Goal: Task Accomplishment & Management: Complete application form

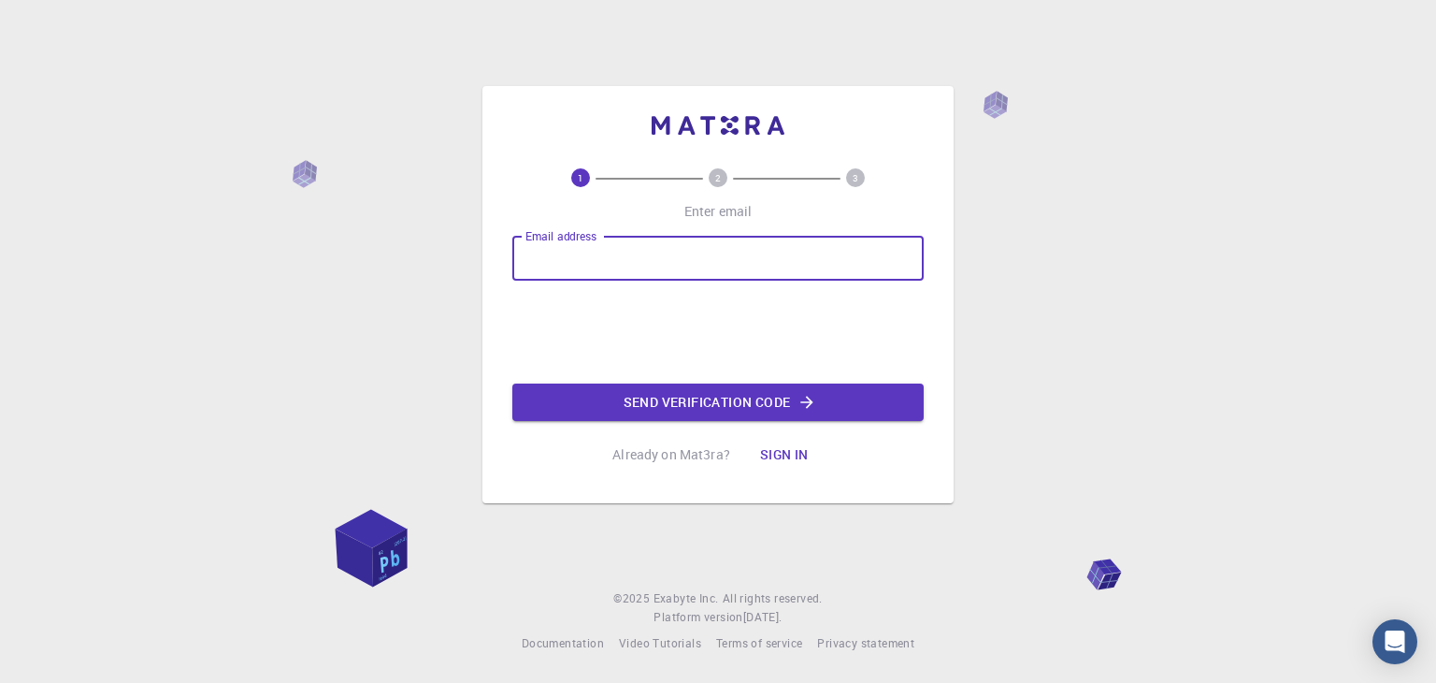
click at [680, 268] on input "Email address" at bounding box center [717, 258] width 411 height 45
click at [720, 267] on input "Email address" at bounding box center [717, 258] width 411 height 45
type input "s"
type input "[EMAIL_ADDRESS][DOMAIN_NAME]"
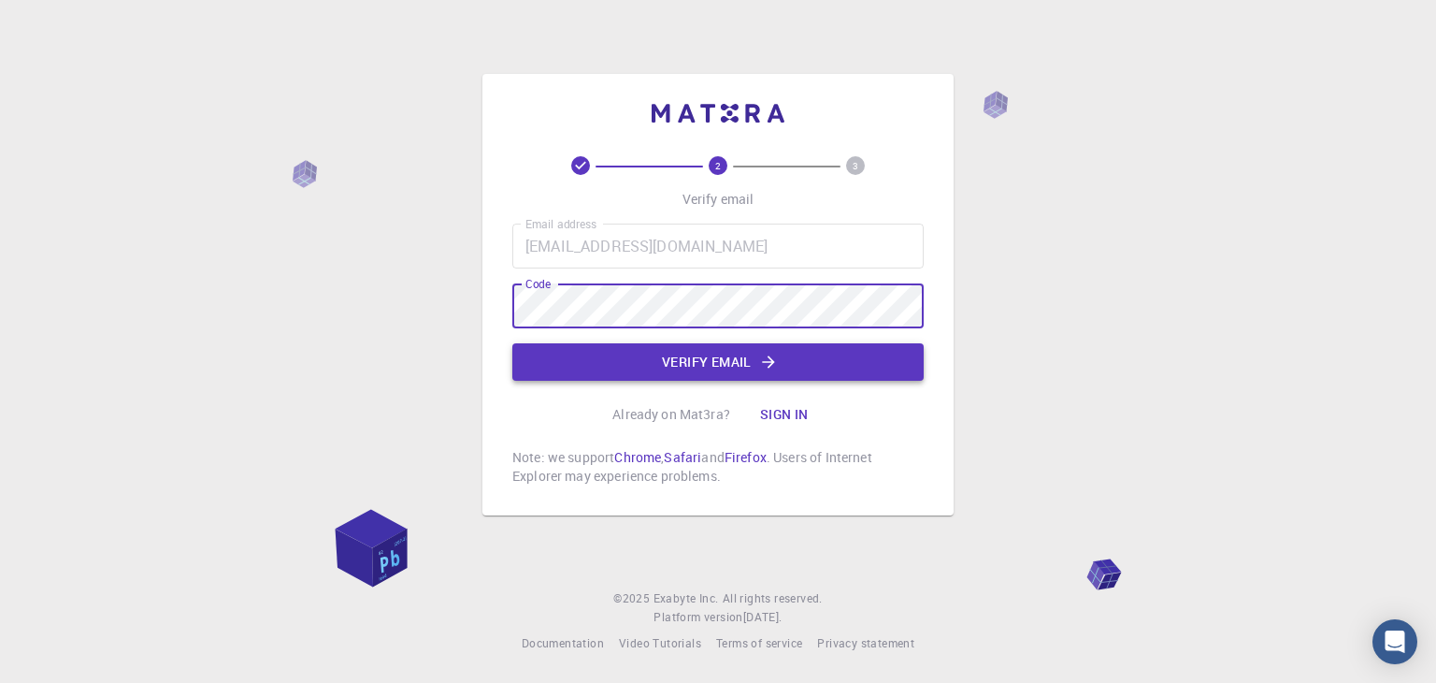
click at [802, 368] on button "Verify email" at bounding box center [717, 361] width 411 height 37
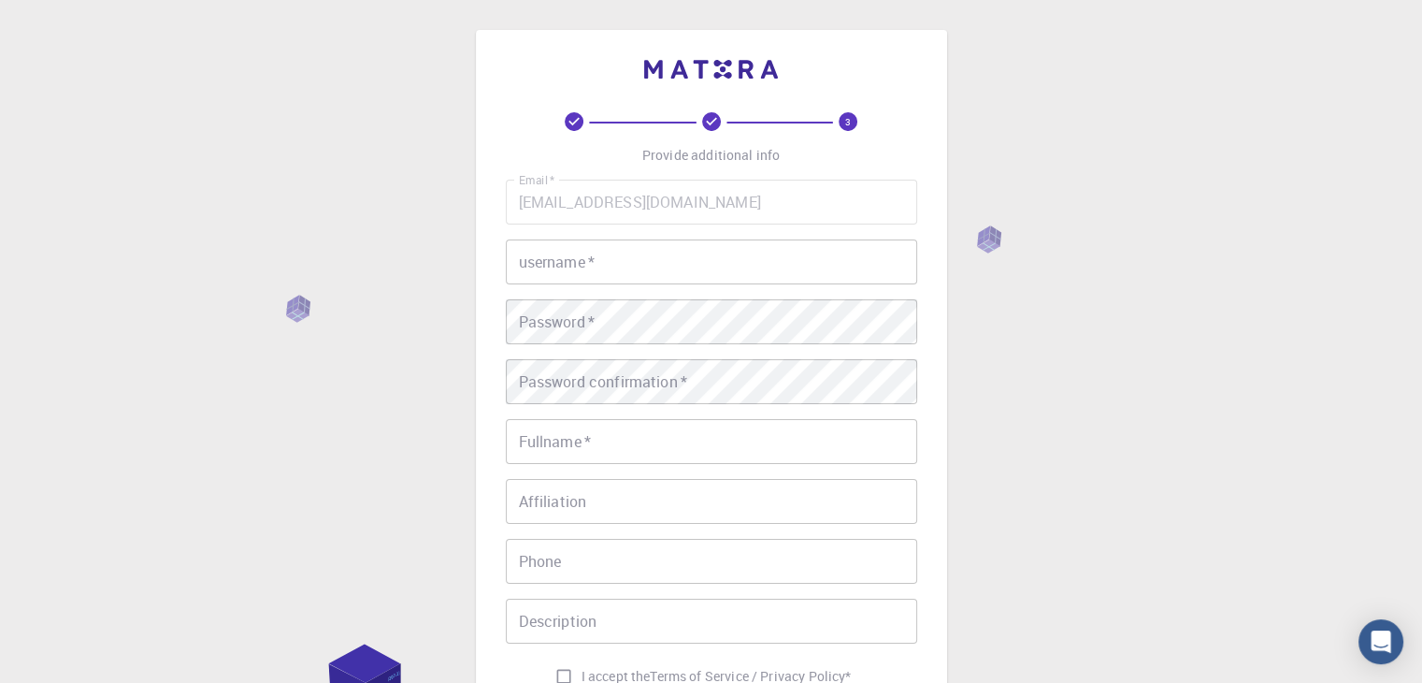
click at [718, 272] on input "username   *" at bounding box center [711, 261] width 411 height 45
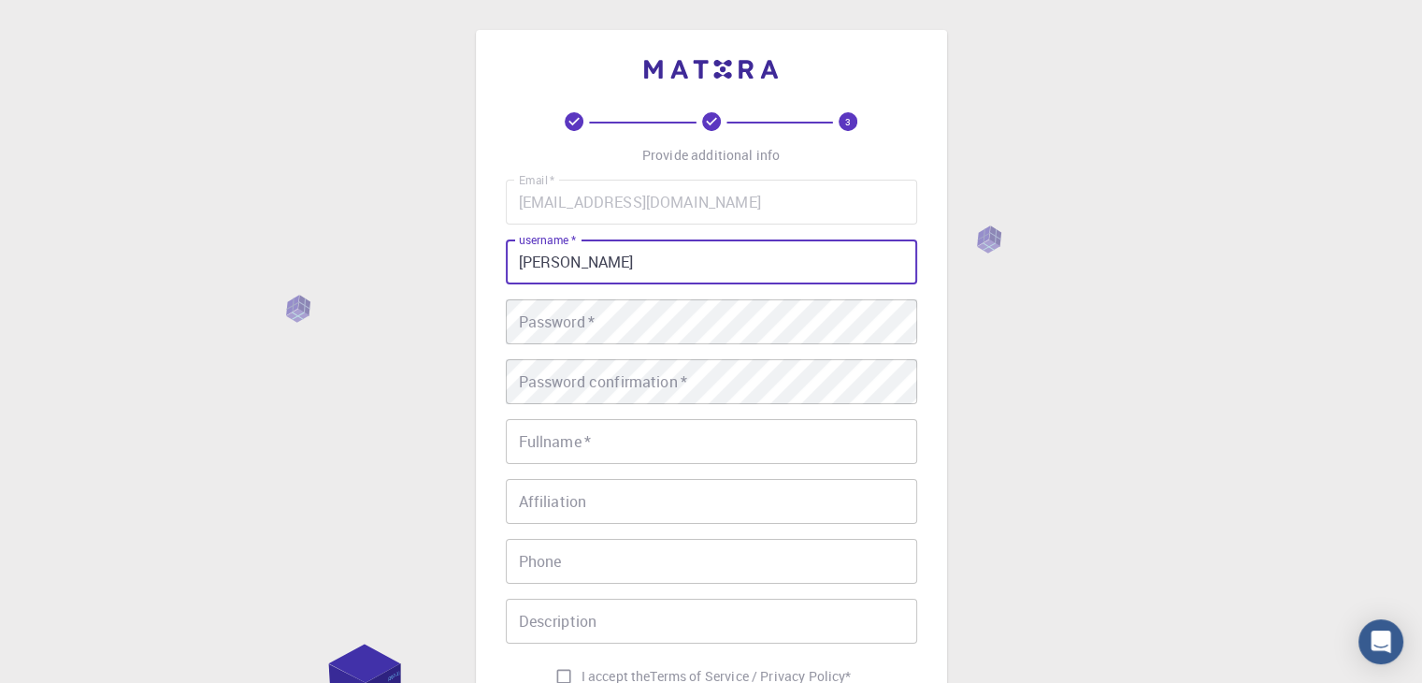
type input "Sandilya"
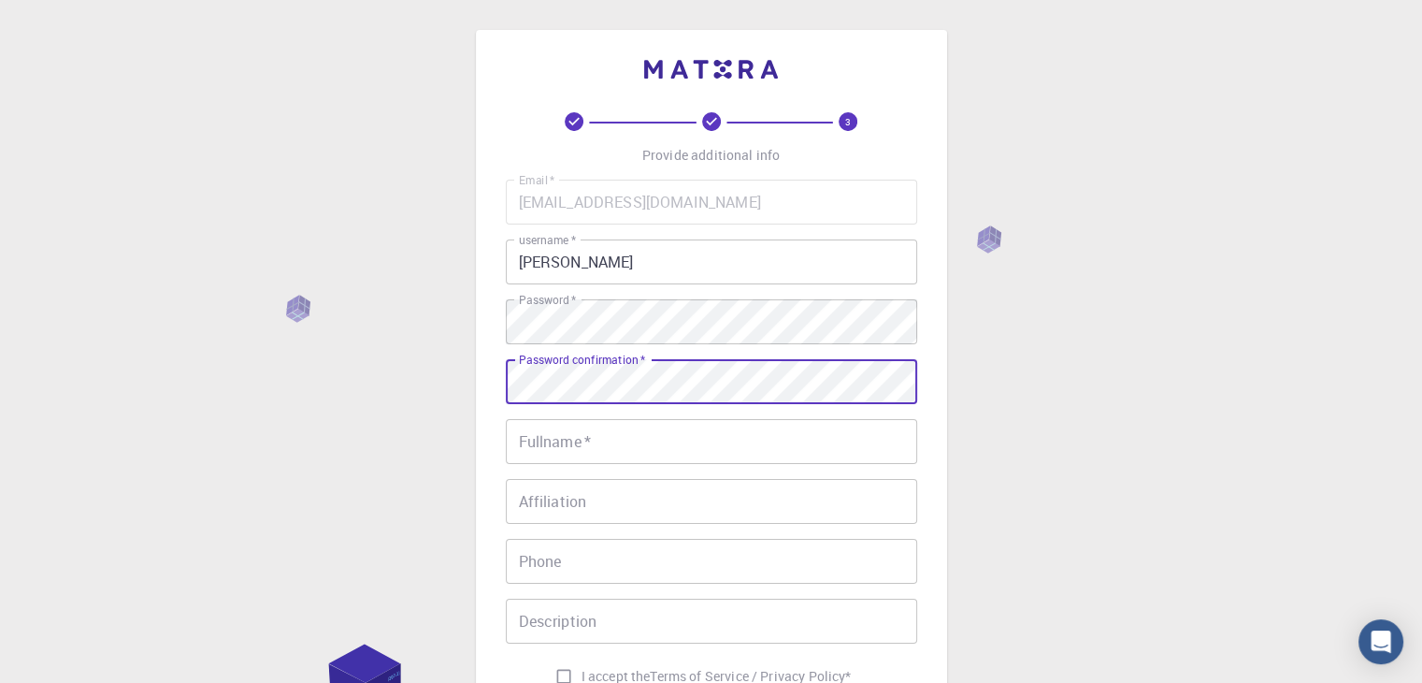
click at [640, 443] on input "Fullname   *" at bounding box center [711, 441] width 411 height 45
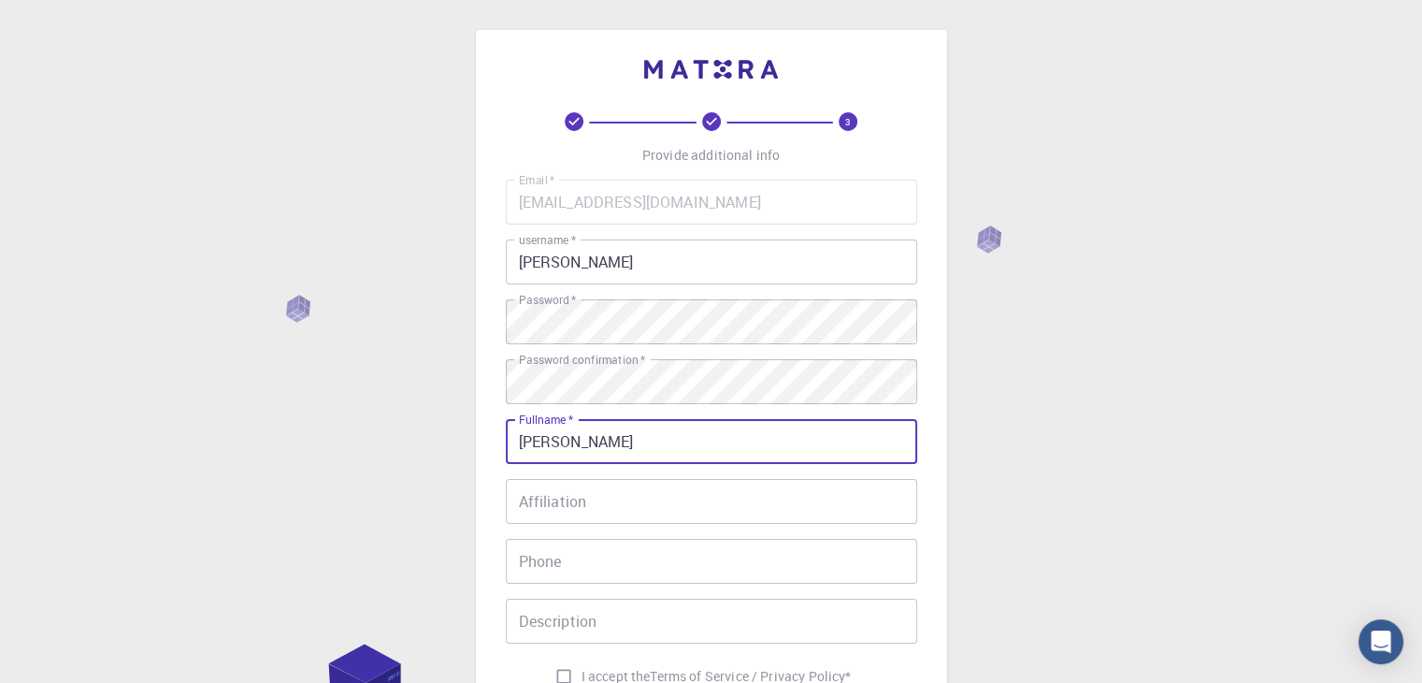
type input "Sandilya Sivaraju"
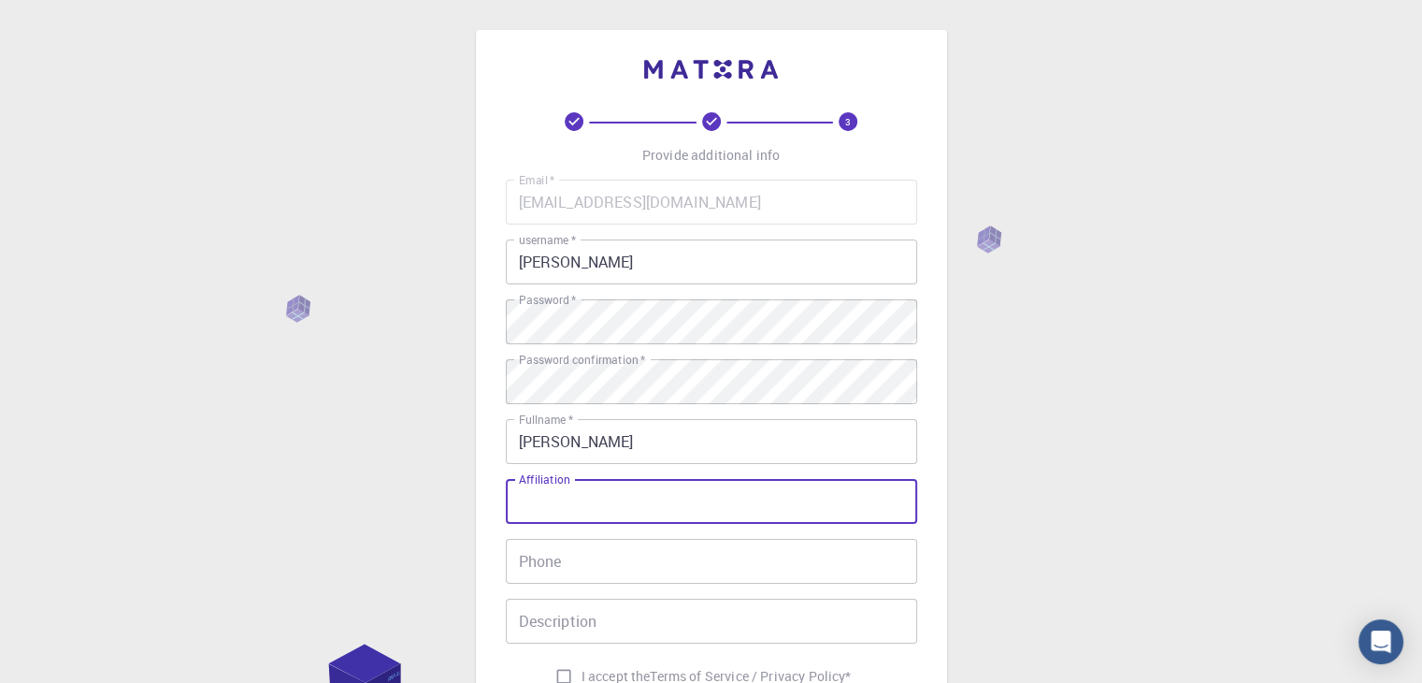
click at [752, 511] on input "Affiliation" at bounding box center [711, 501] width 411 height 45
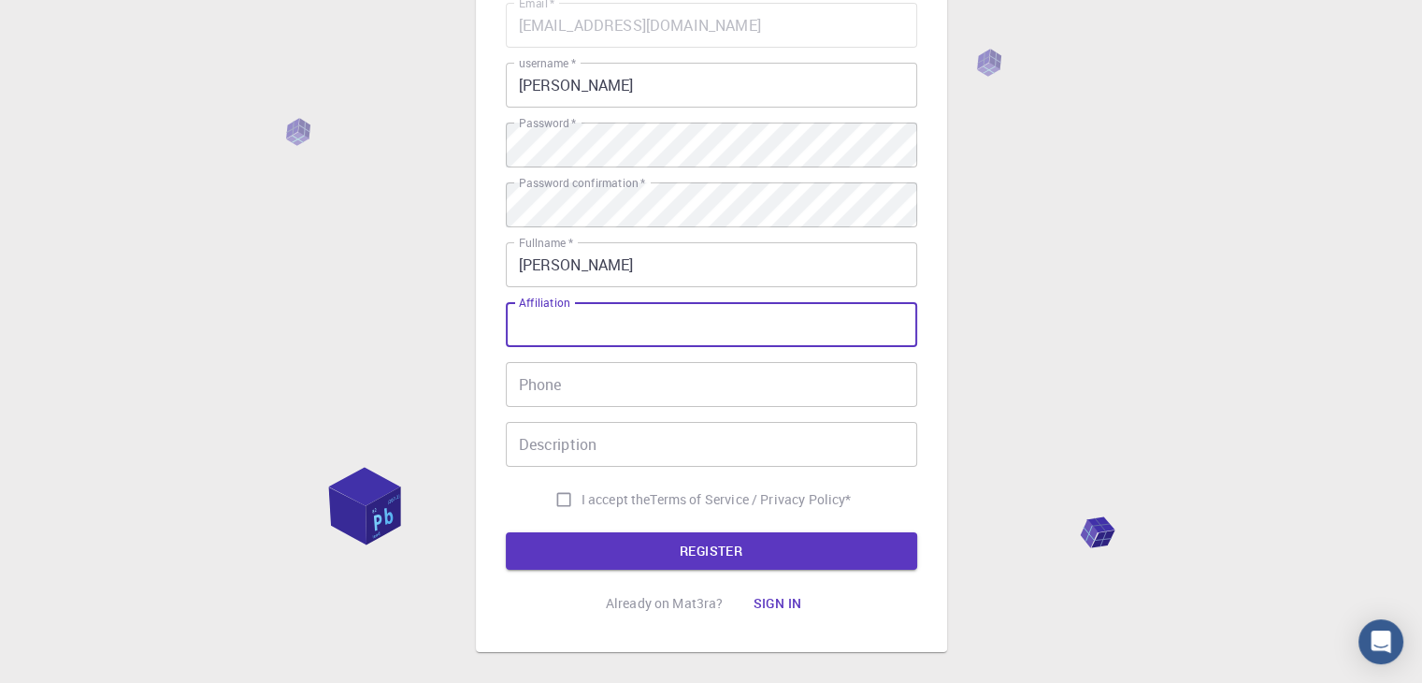
scroll to position [187, 0]
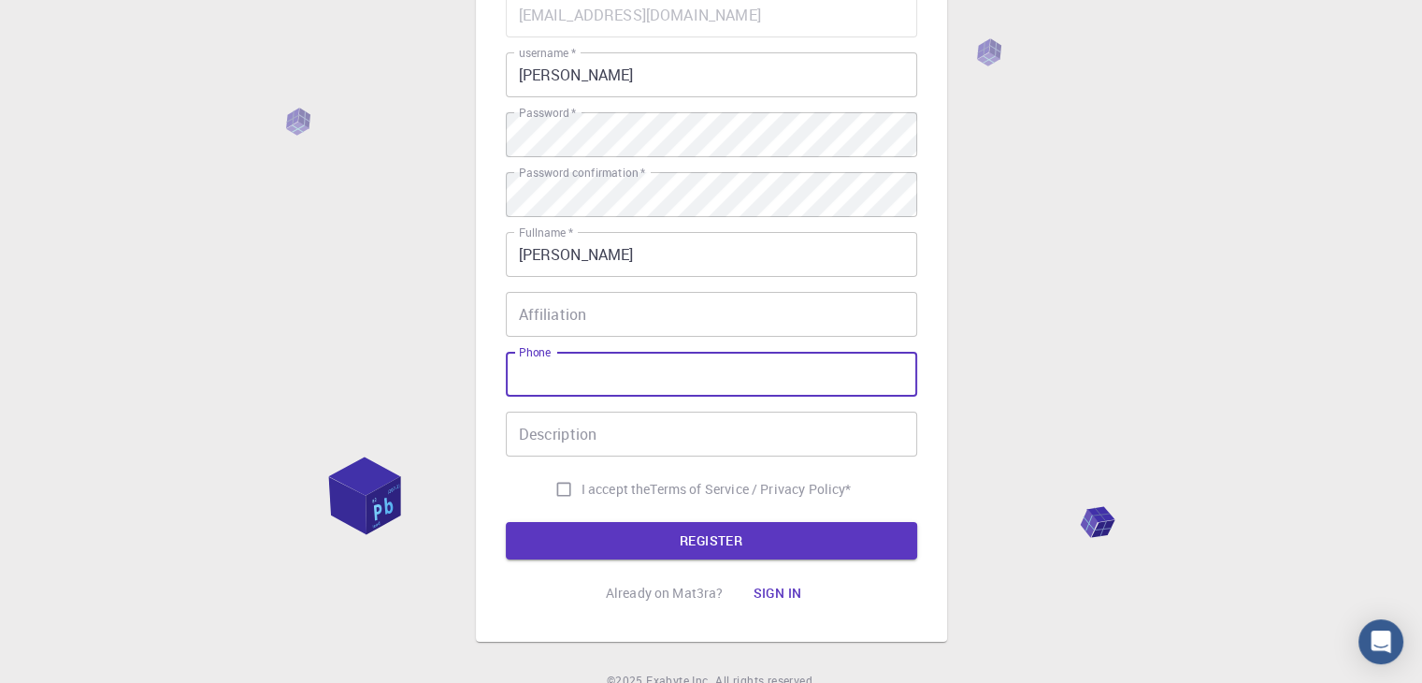
click at [702, 391] on input "Phone" at bounding box center [711, 374] width 411 height 45
type input "9"
type input "+919154904638"
click at [506, 522] on button "REGISTER" at bounding box center [711, 540] width 411 height 37
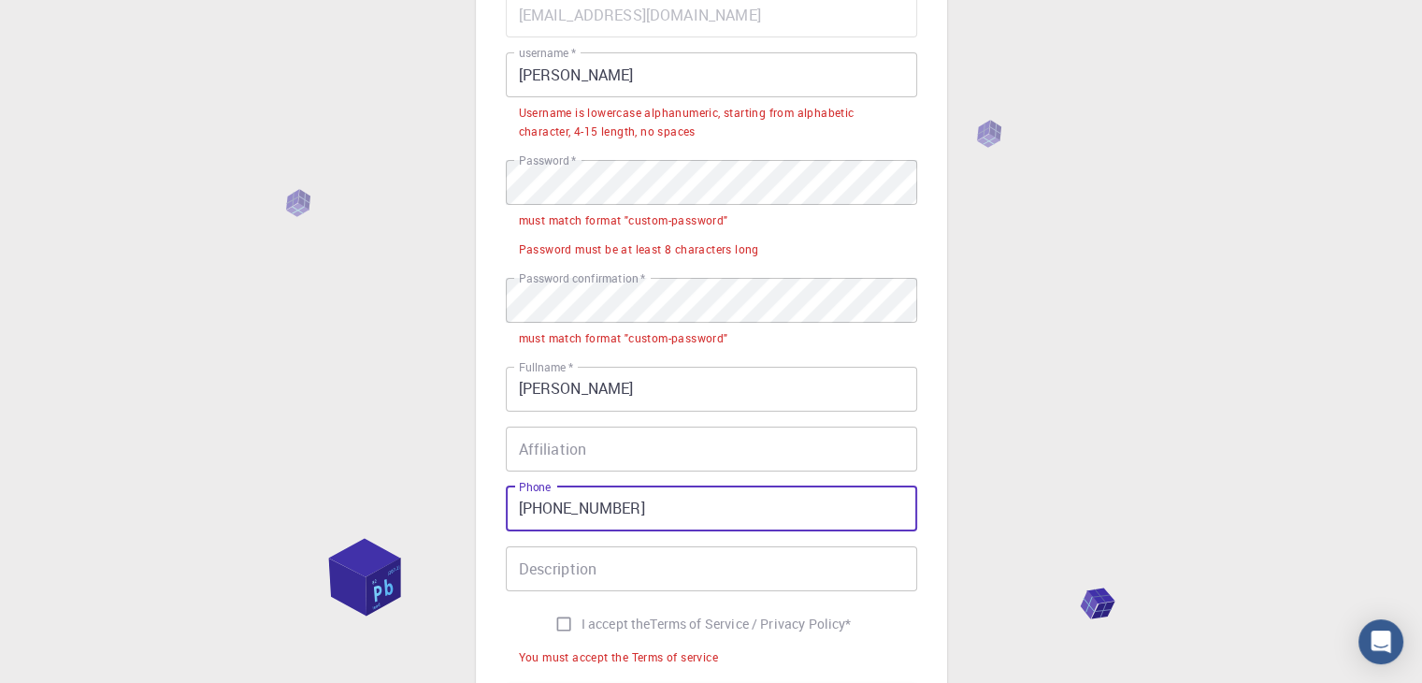
click at [701, 585] on input "Description" at bounding box center [711, 568] width 411 height 45
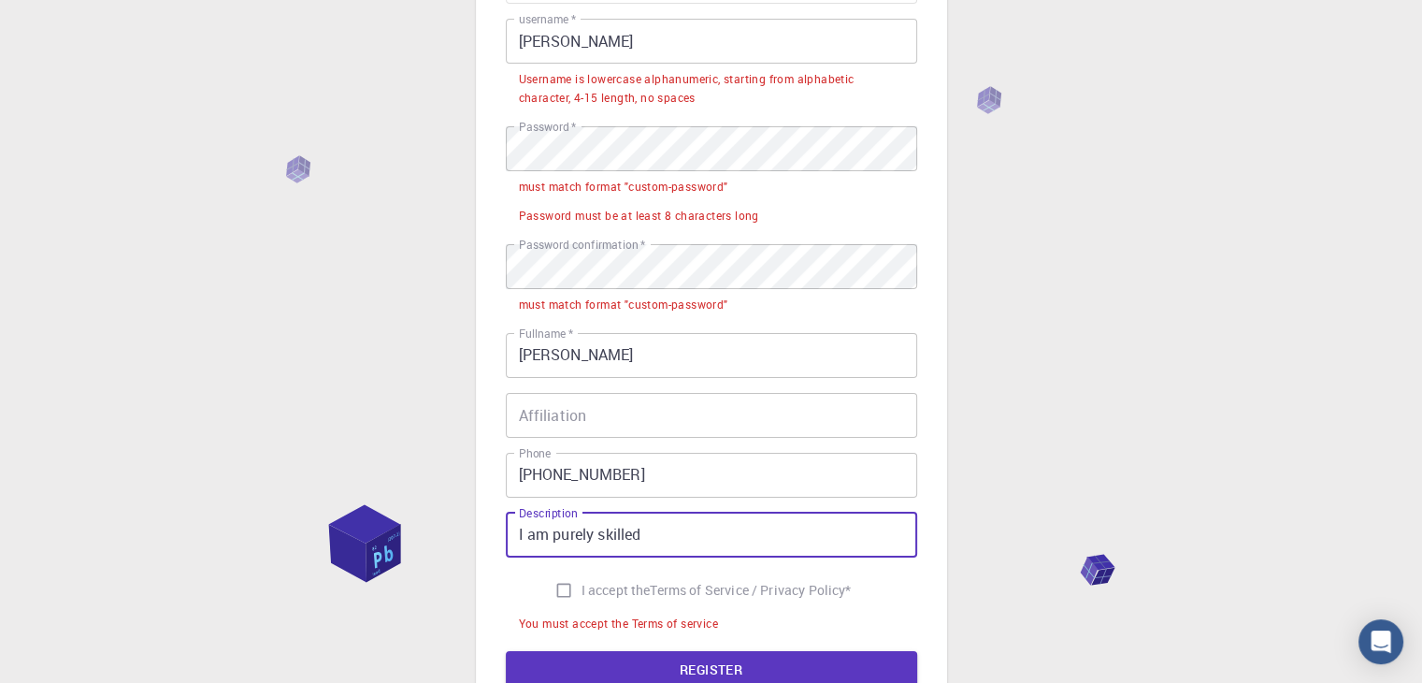
scroll to position [152, 0]
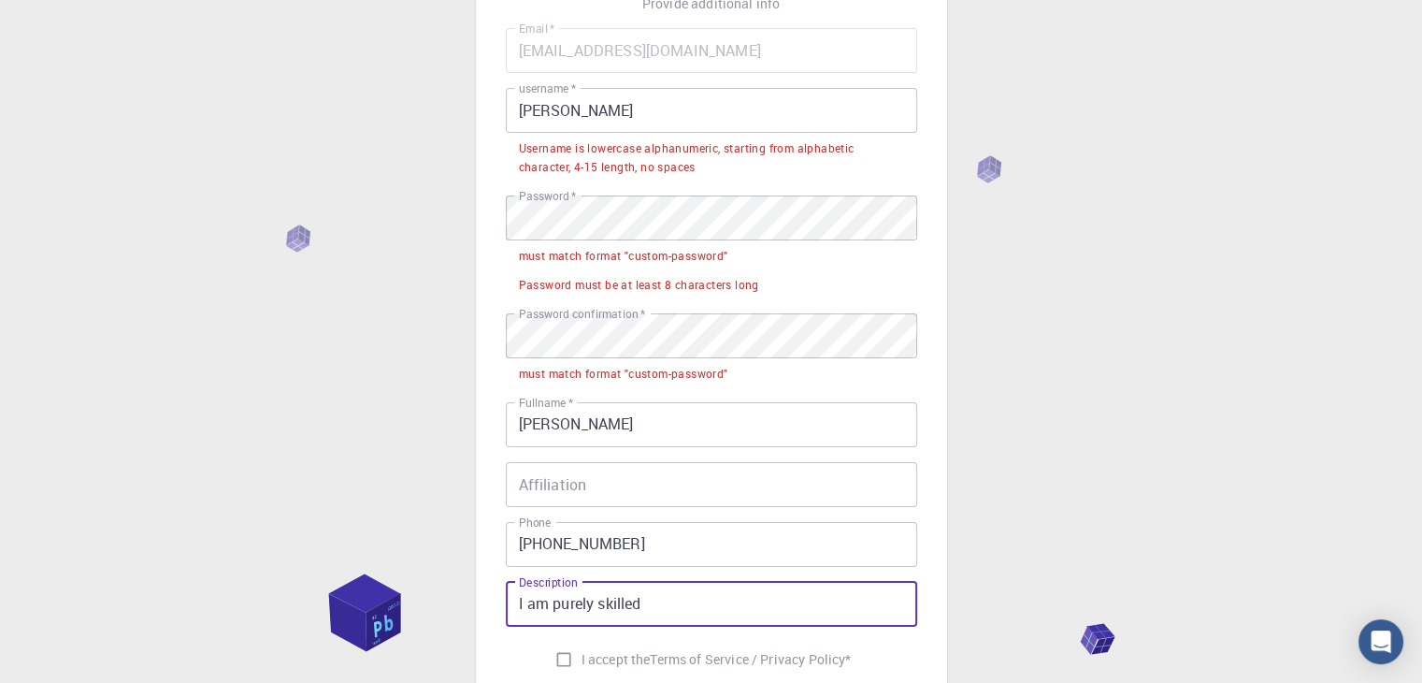
type input "I am purely skilled"
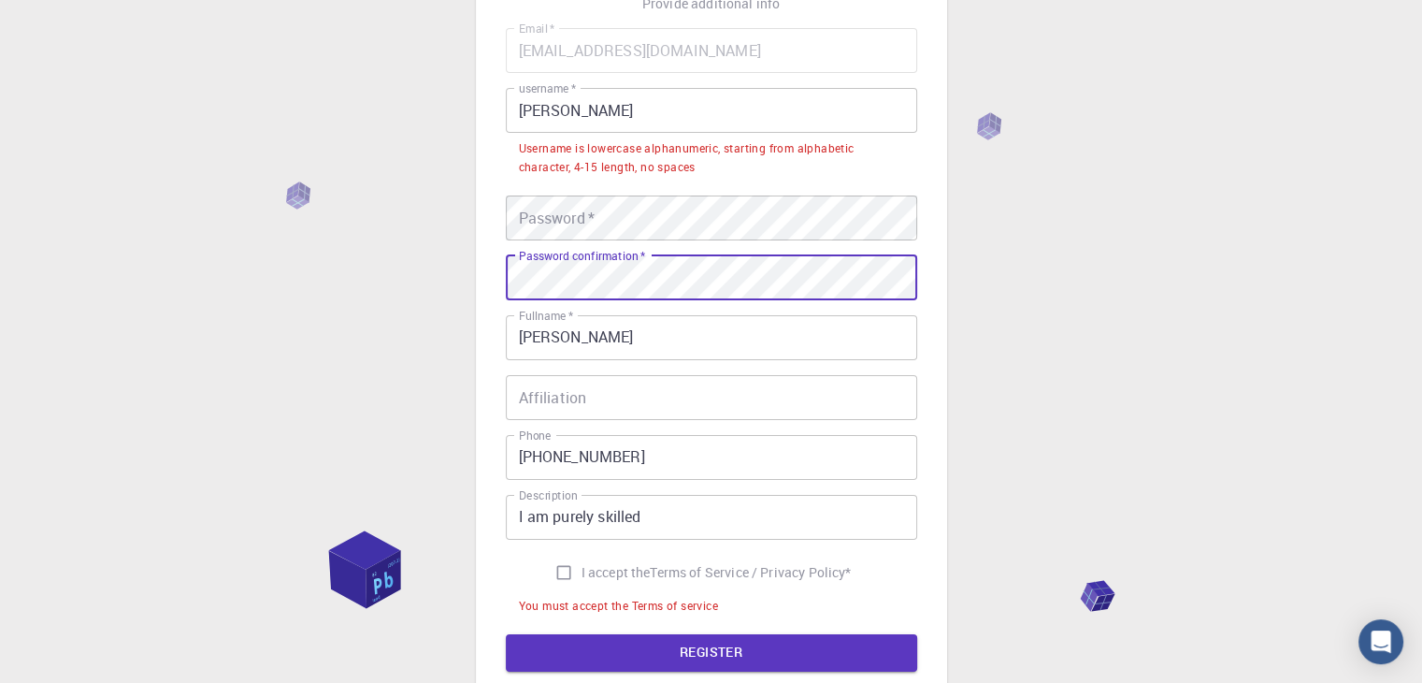
click at [426, 296] on div "3 Provide additional info Email   * m202657@dpsmiyapur.com Email   * username  …" at bounding box center [711, 362] width 1422 height 1028
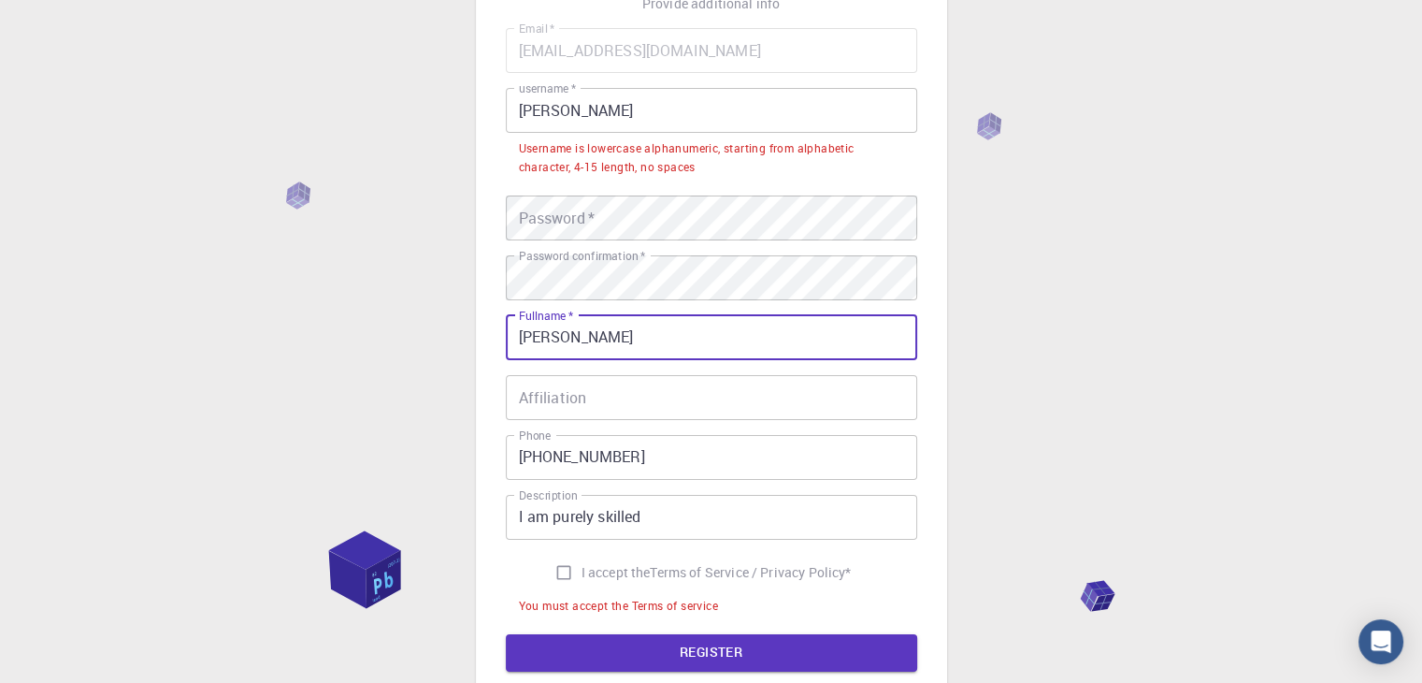
click at [572, 332] on input "Sandilya Sivaraju" at bounding box center [711, 337] width 411 height 45
click at [575, 332] on input "Sandilya Sivaraju" at bounding box center [711, 337] width 411 height 45
drag, startPoint x: 575, startPoint y: 332, endPoint x: 374, endPoint y: 360, distance: 203.0
click at [374, 360] on div "3 Provide additional info Email   * m202657@dpsmiyapur.com Email   * username  …" at bounding box center [711, 362] width 1422 height 1028
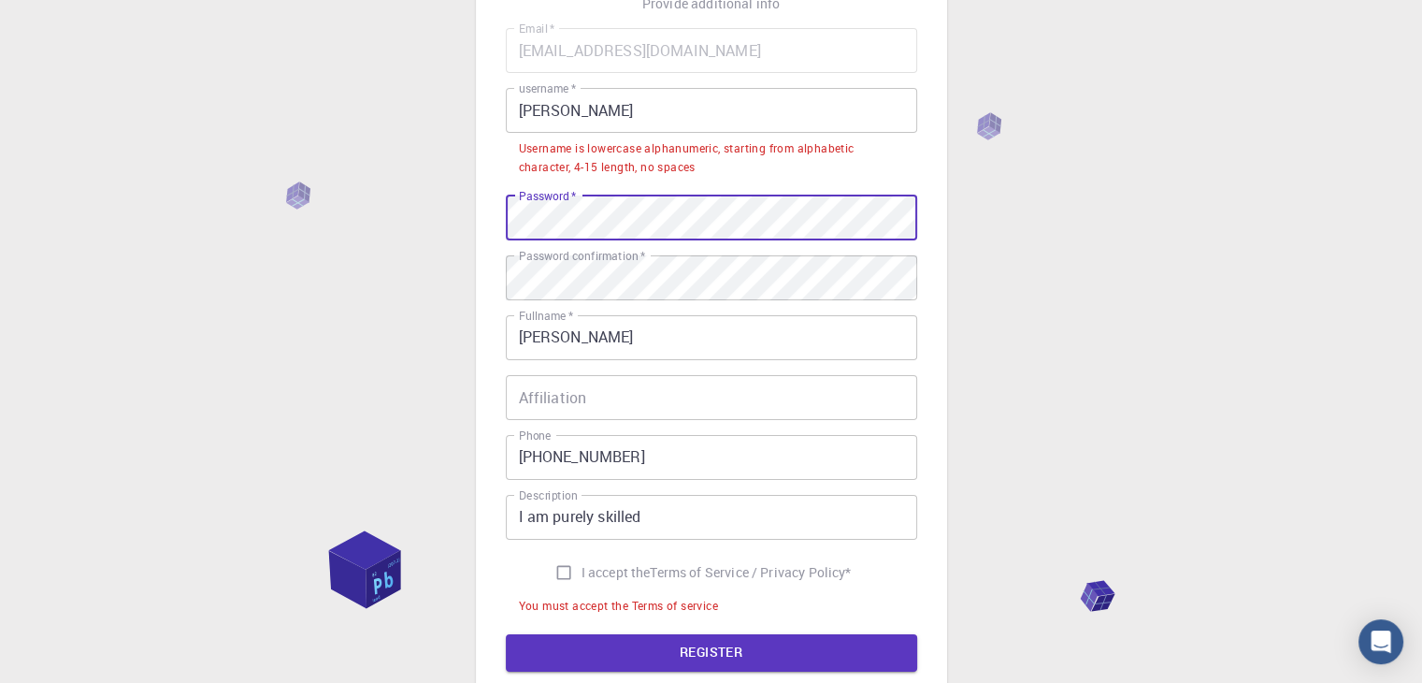
click at [506, 634] on button "REGISTER" at bounding box center [711, 652] width 411 height 37
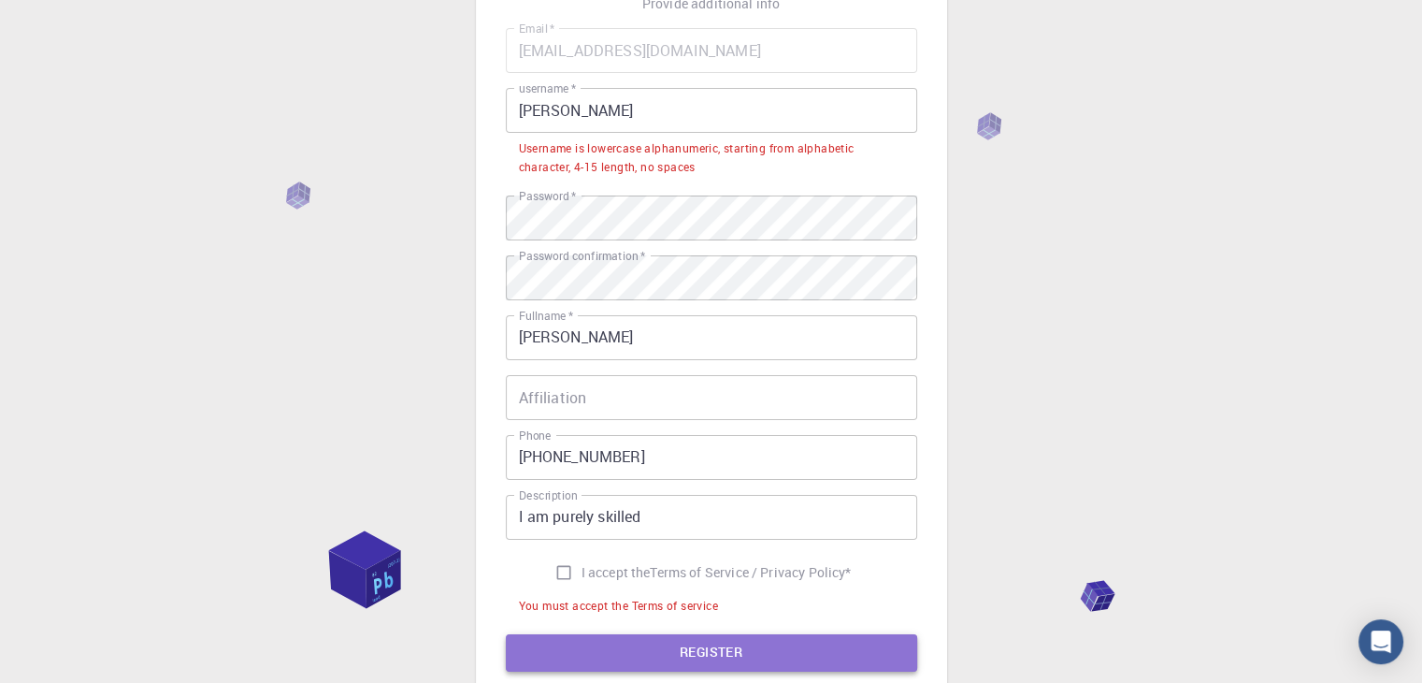
click at [679, 636] on button "REGISTER" at bounding box center [711, 652] width 411 height 37
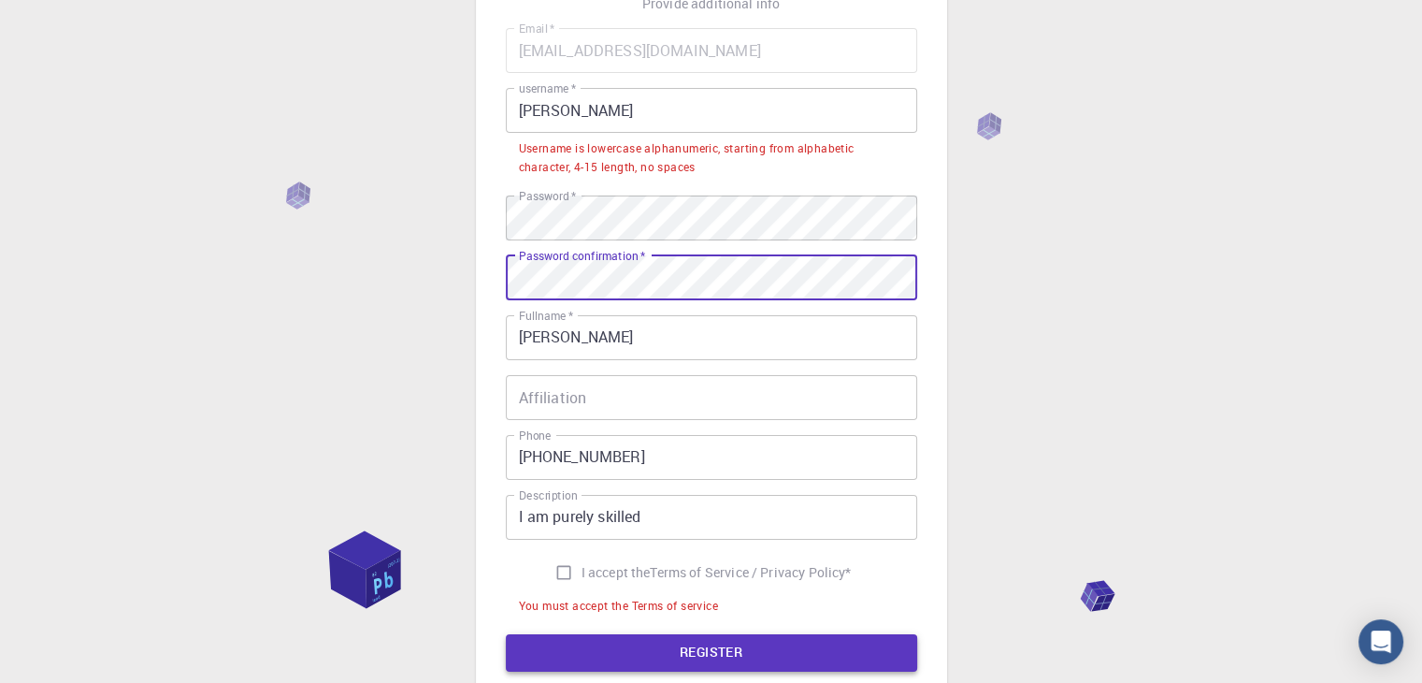
click at [673, 652] on button "REGISTER" at bounding box center [711, 652] width 411 height 37
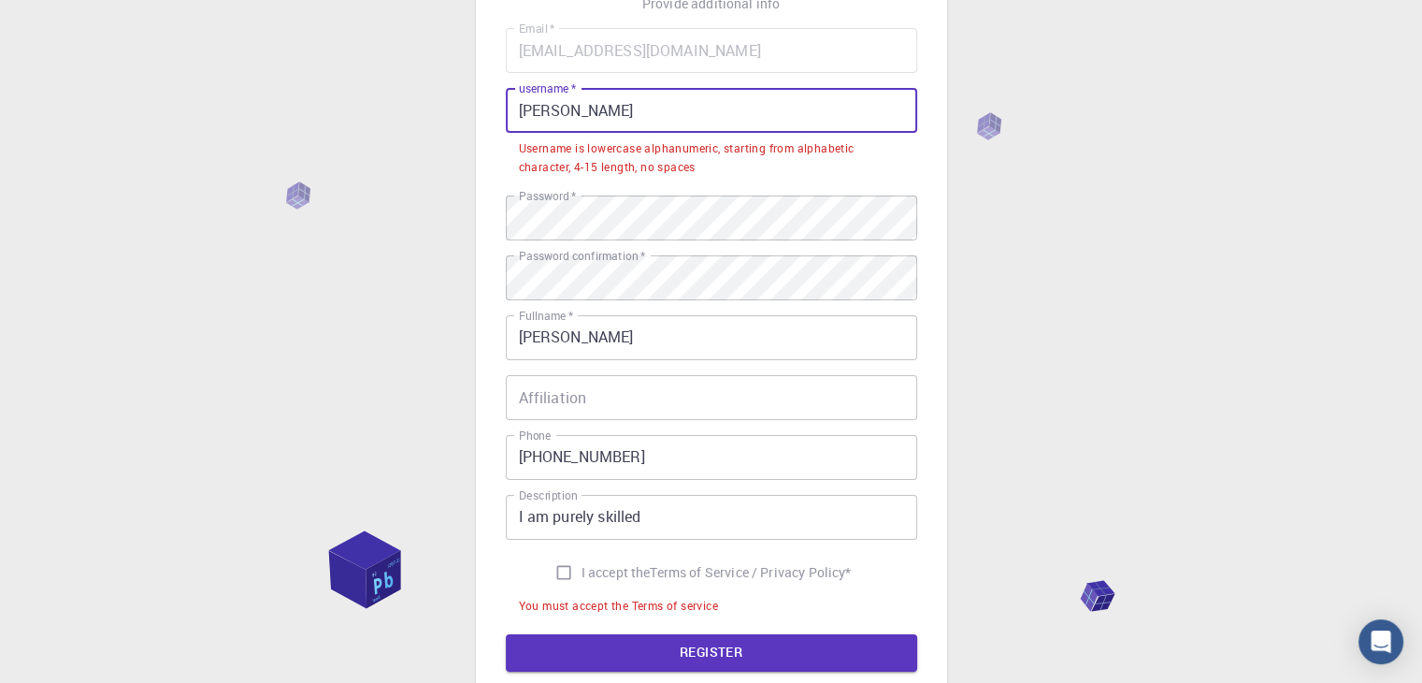
click at [661, 114] on input "Sandilya" at bounding box center [711, 110] width 411 height 45
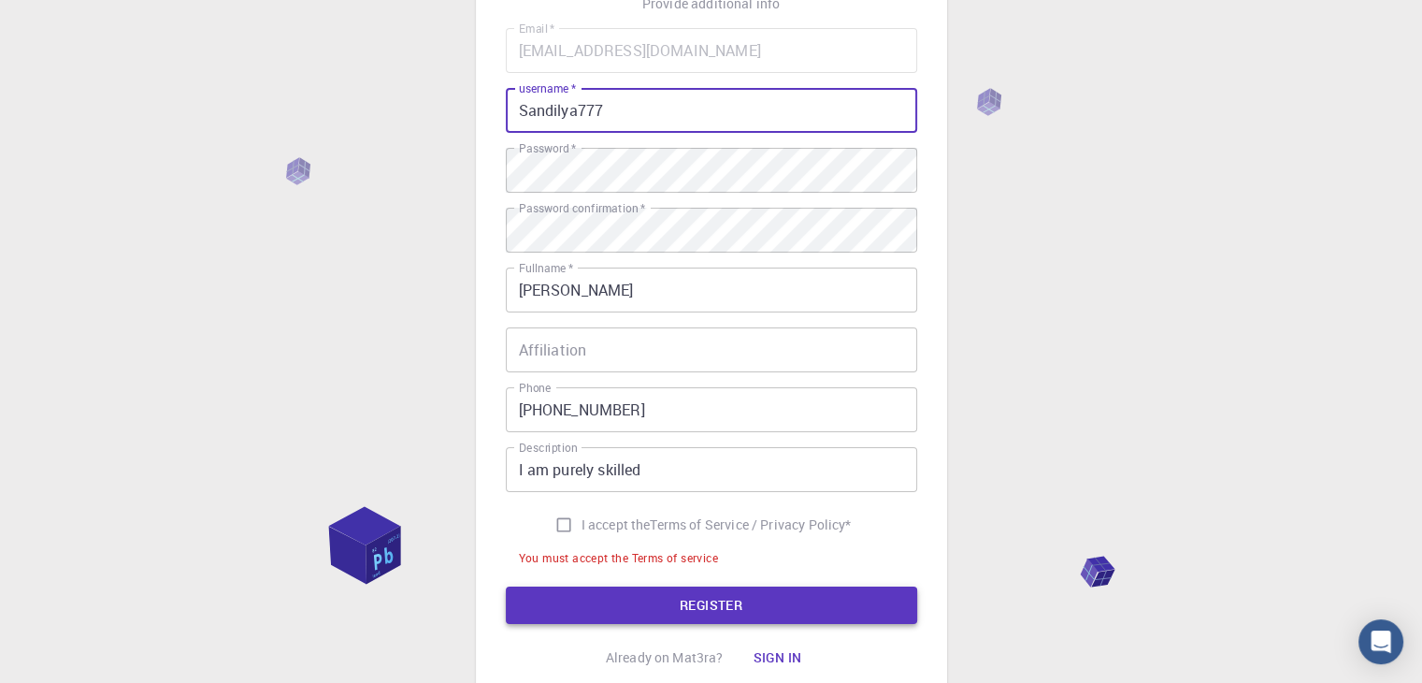
type input "Sandilya777"
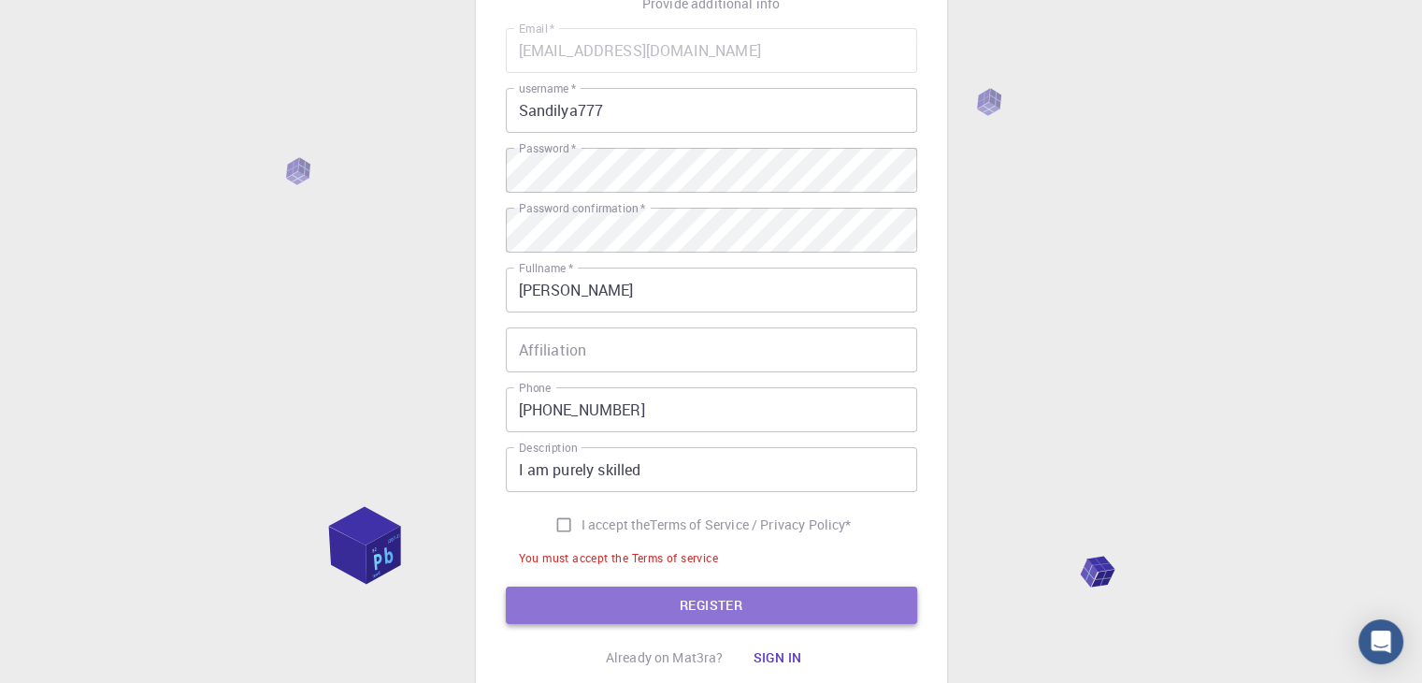
click at [817, 596] on button "REGISTER" at bounding box center [711, 604] width 411 height 37
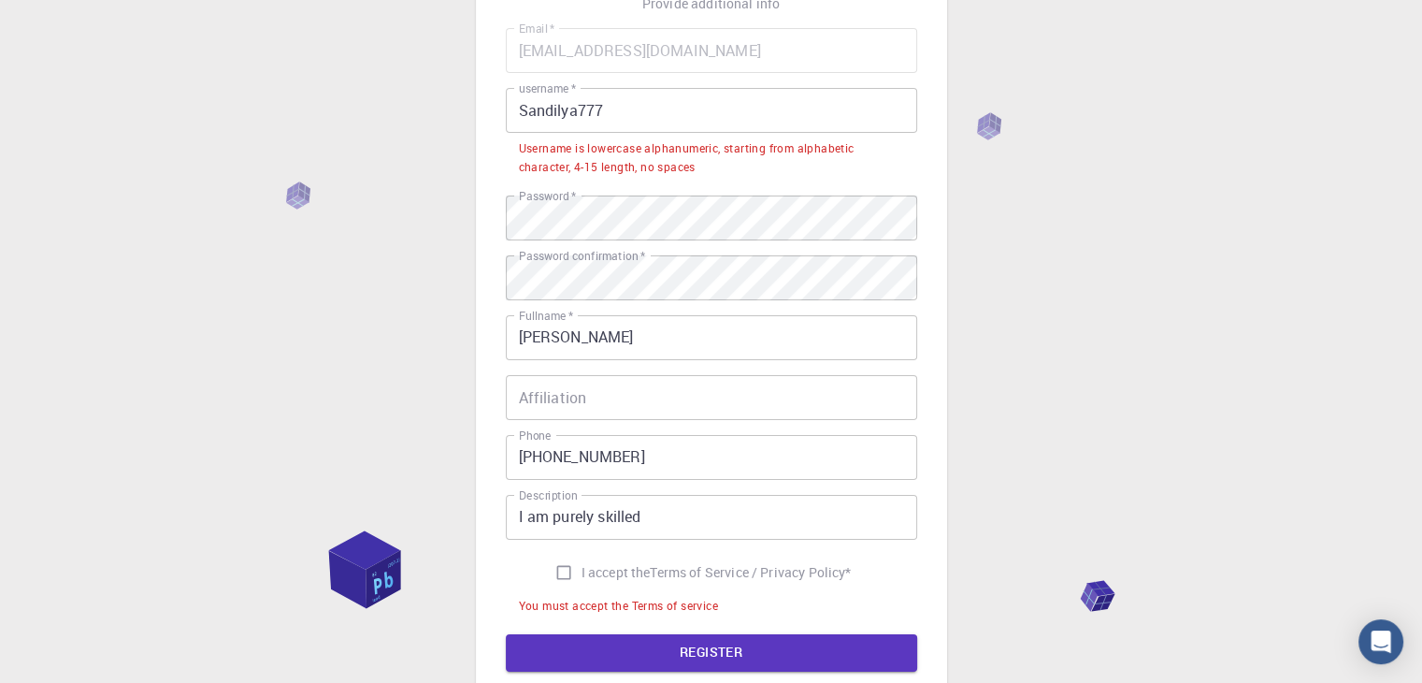
click at [554, 571] on input "I accept the Terms of Service / Privacy Policy *" at bounding box center [564, 573] width 36 height 36
checkbox input "true"
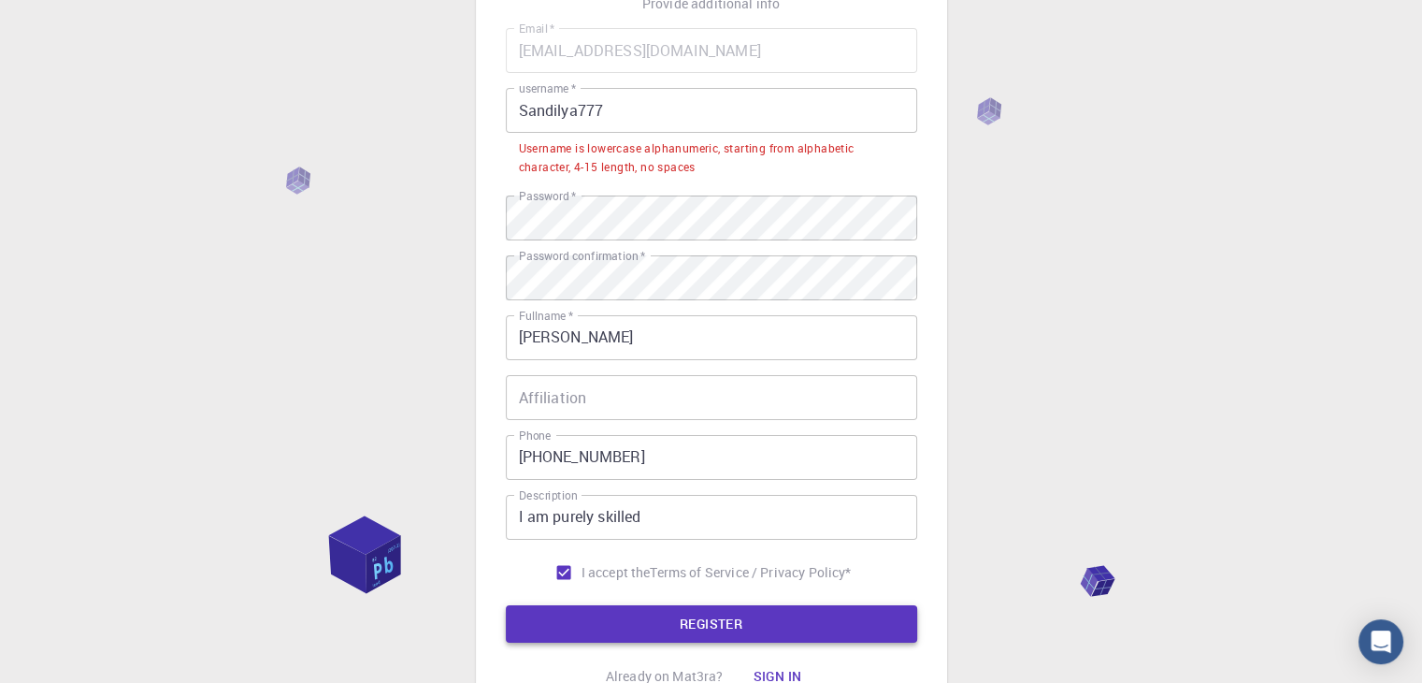
click at [621, 613] on button "REGISTER" at bounding box center [711, 623] width 411 height 37
click at [619, 126] on input "Sandilya777" at bounding box center [711, 110] width 411 height 45
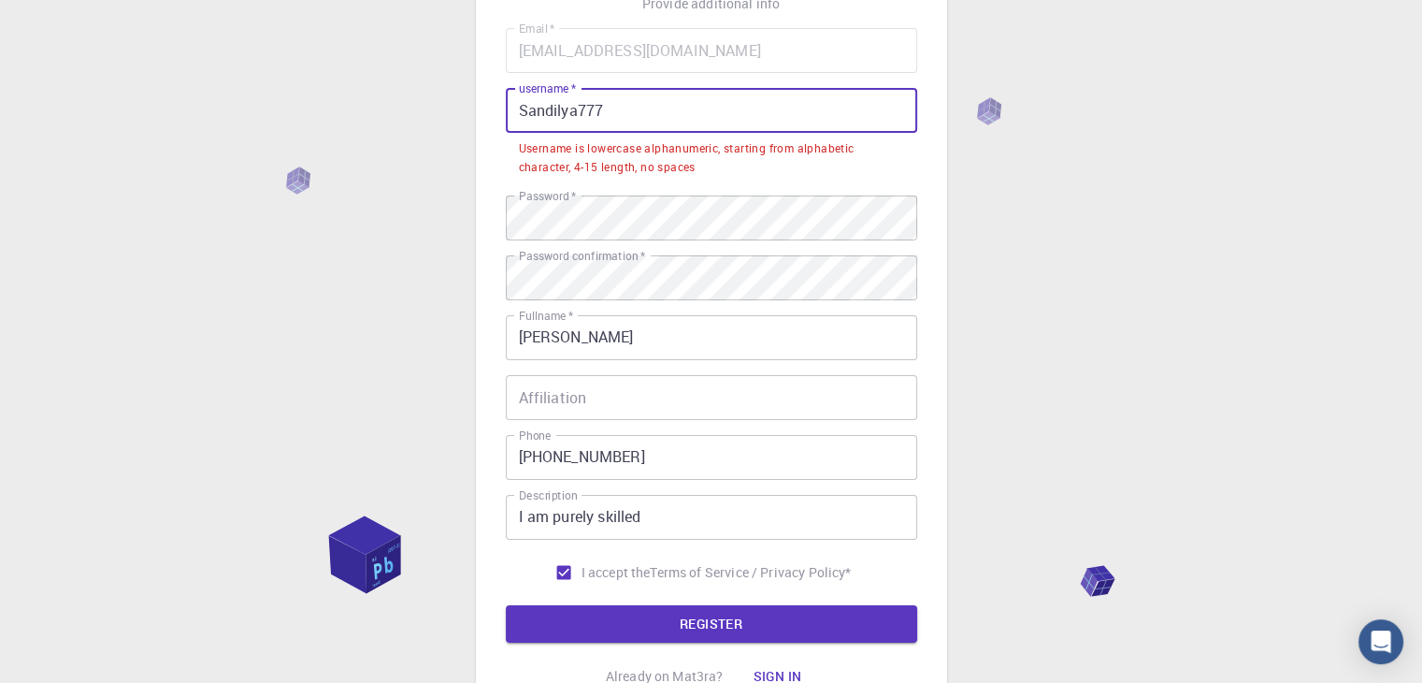
click at [527, 110] on input "Sandilya777" at bounding box center [711, 110] width 411 height 45
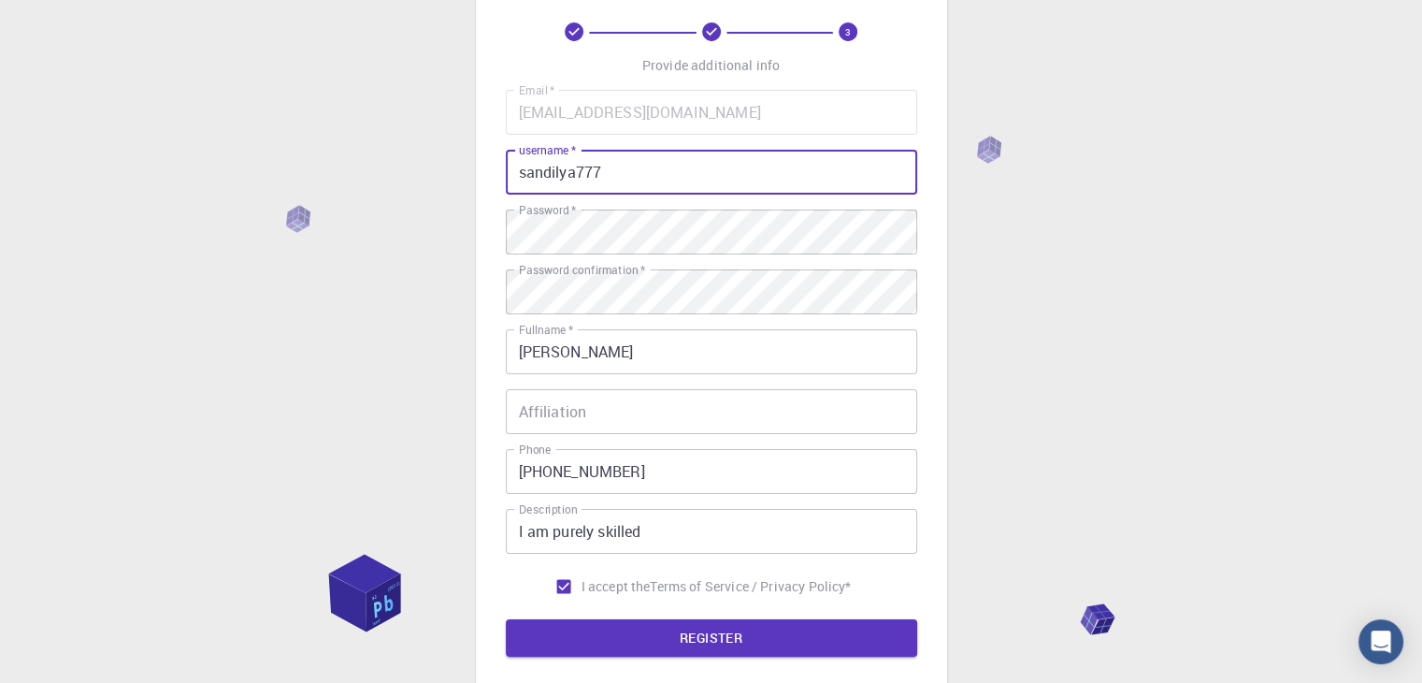
scroll to position [58, 0]
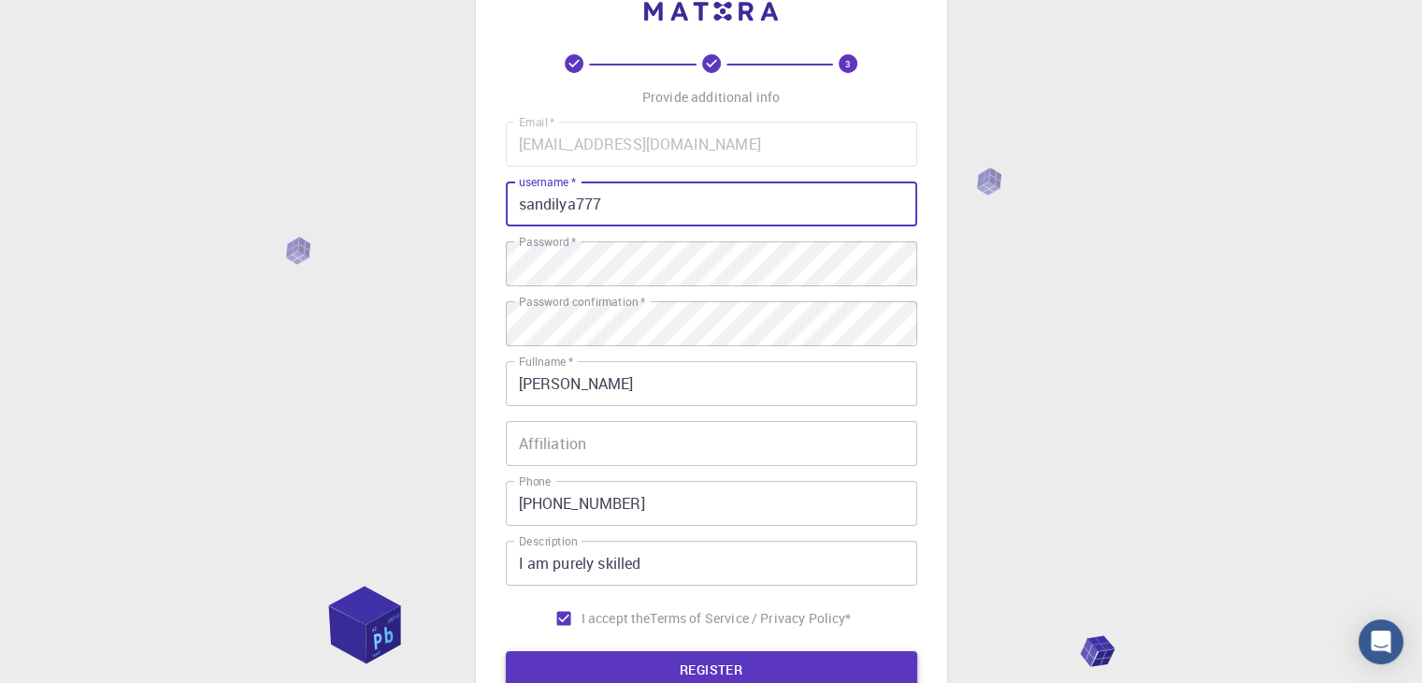
type input "sandilya777"
click at [786, 655] on button "REGISTER" at bounding box center [711, 669] width 411 height 37
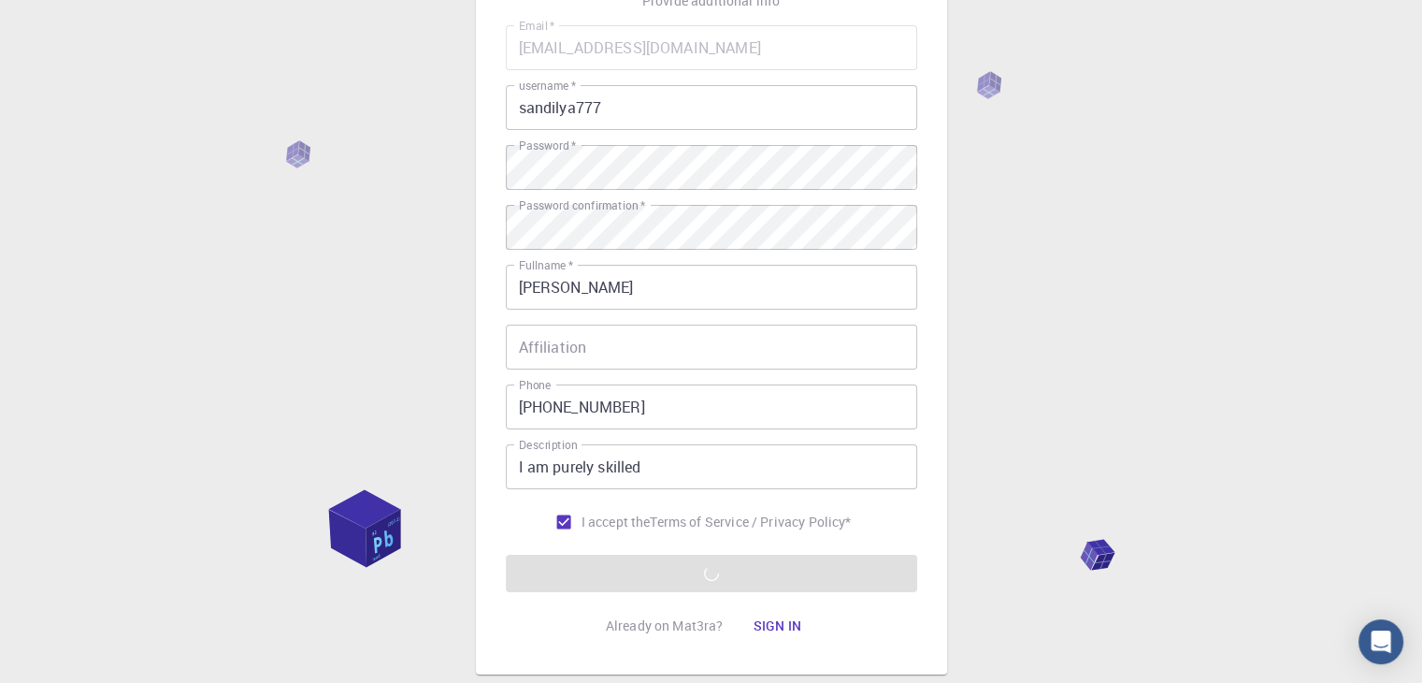
scroll to position [187, 0]
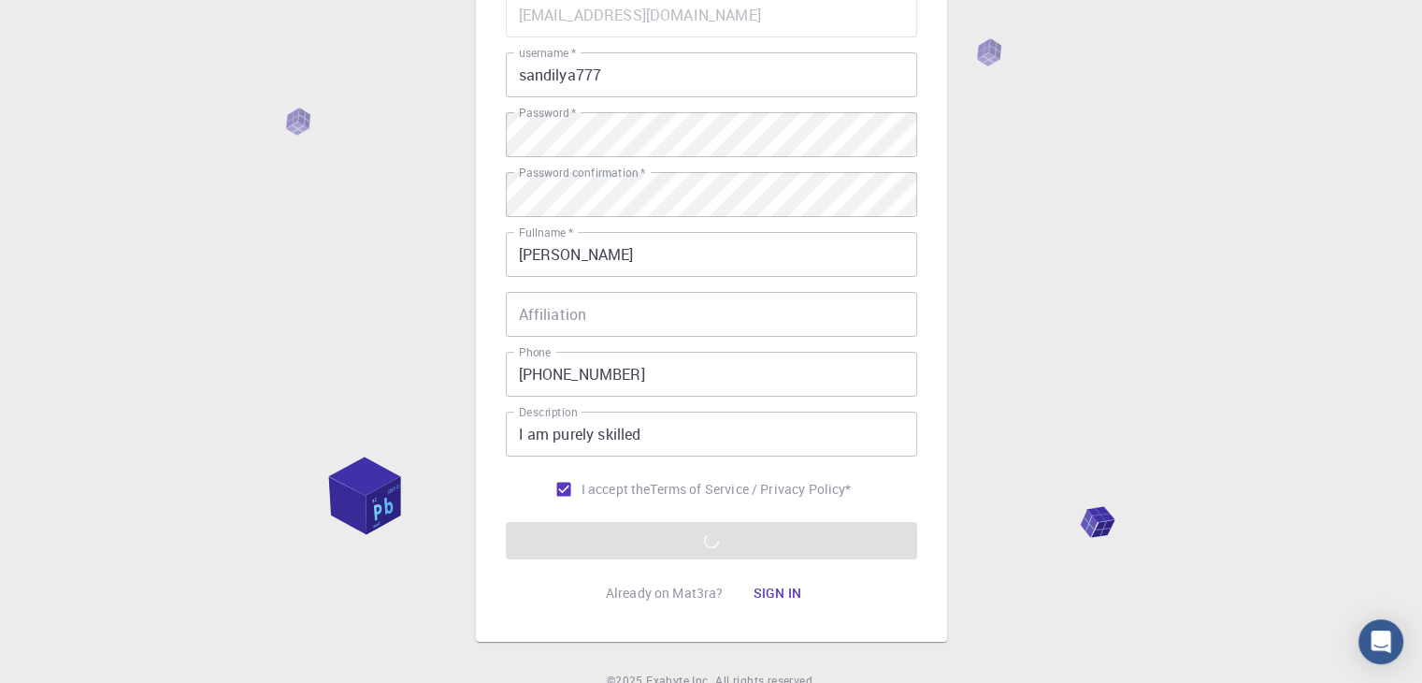
click at [793, 534] on form "Email   * m202657@dpsmiyapur.com Email   * username   * sandilya777 username   …" at bounding box center [711, 276] width 411 height 567
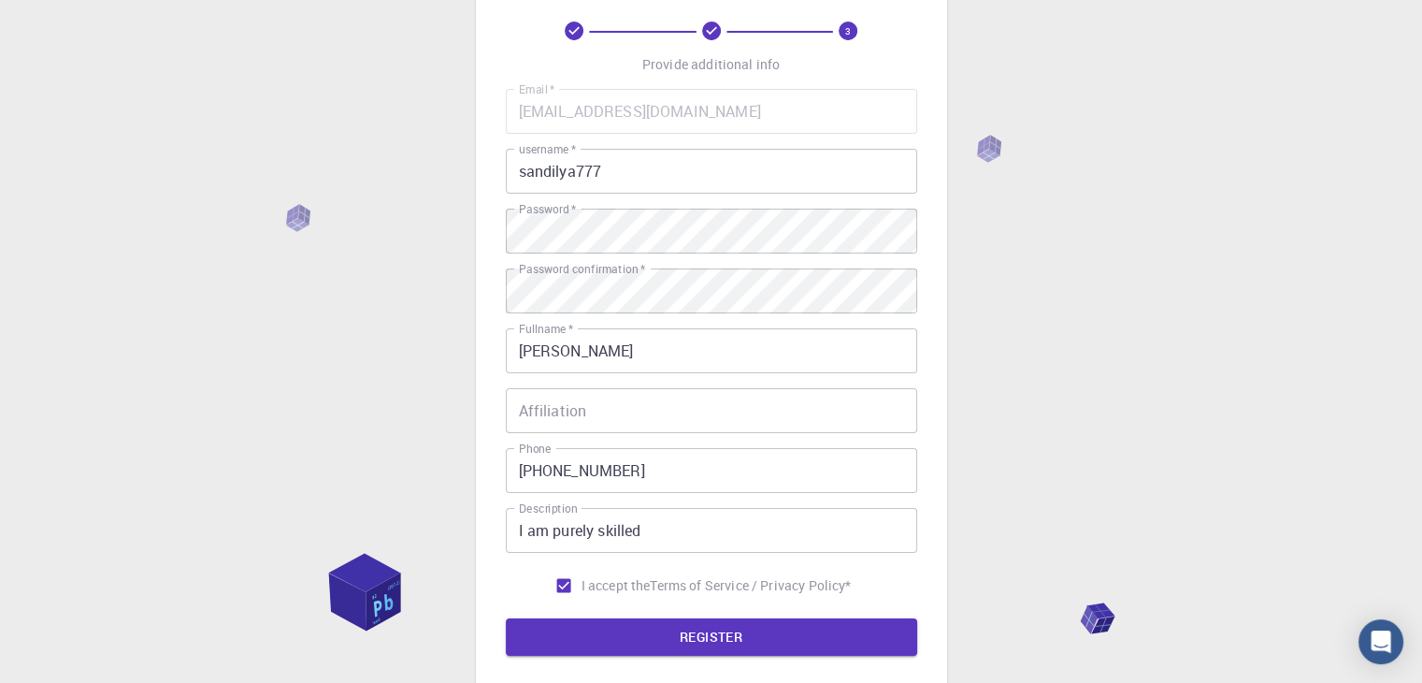
scroll to position [269, 0]
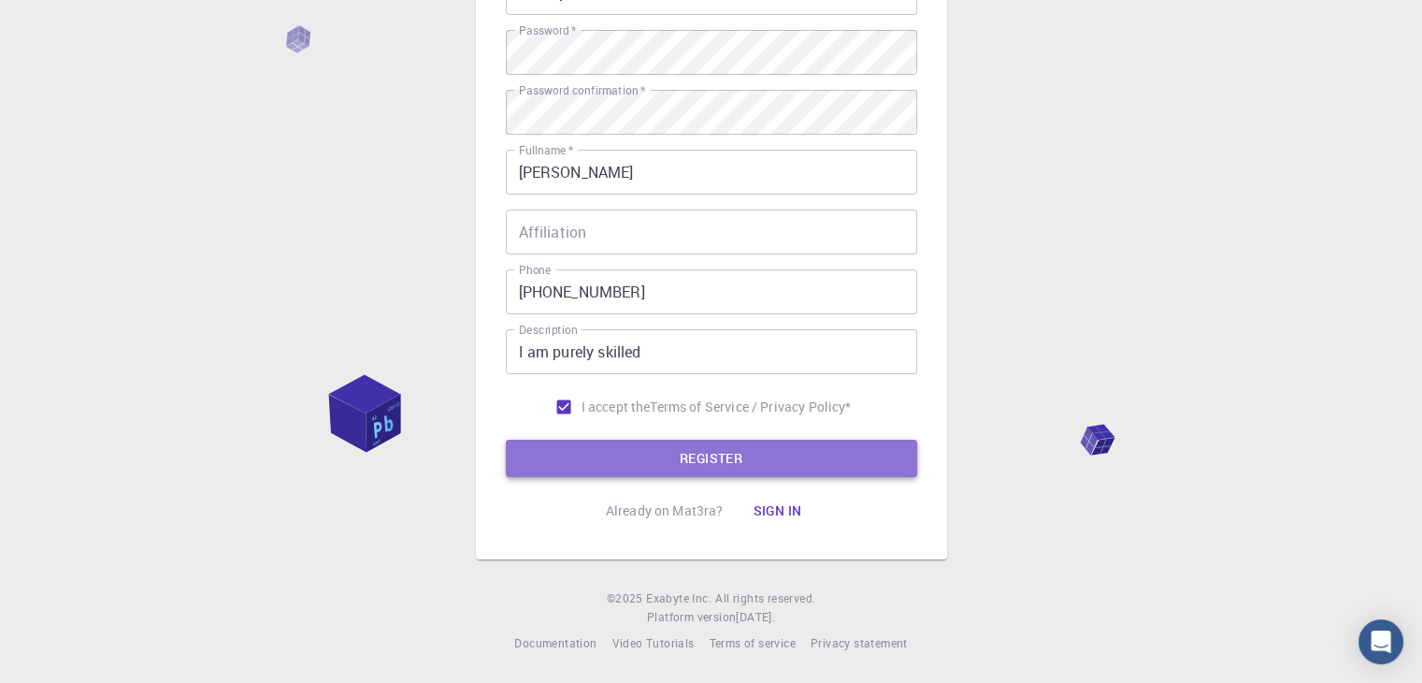
click at [779, 470] on button "REGISTER" at bounding box center [711, 458] width 411 height 37
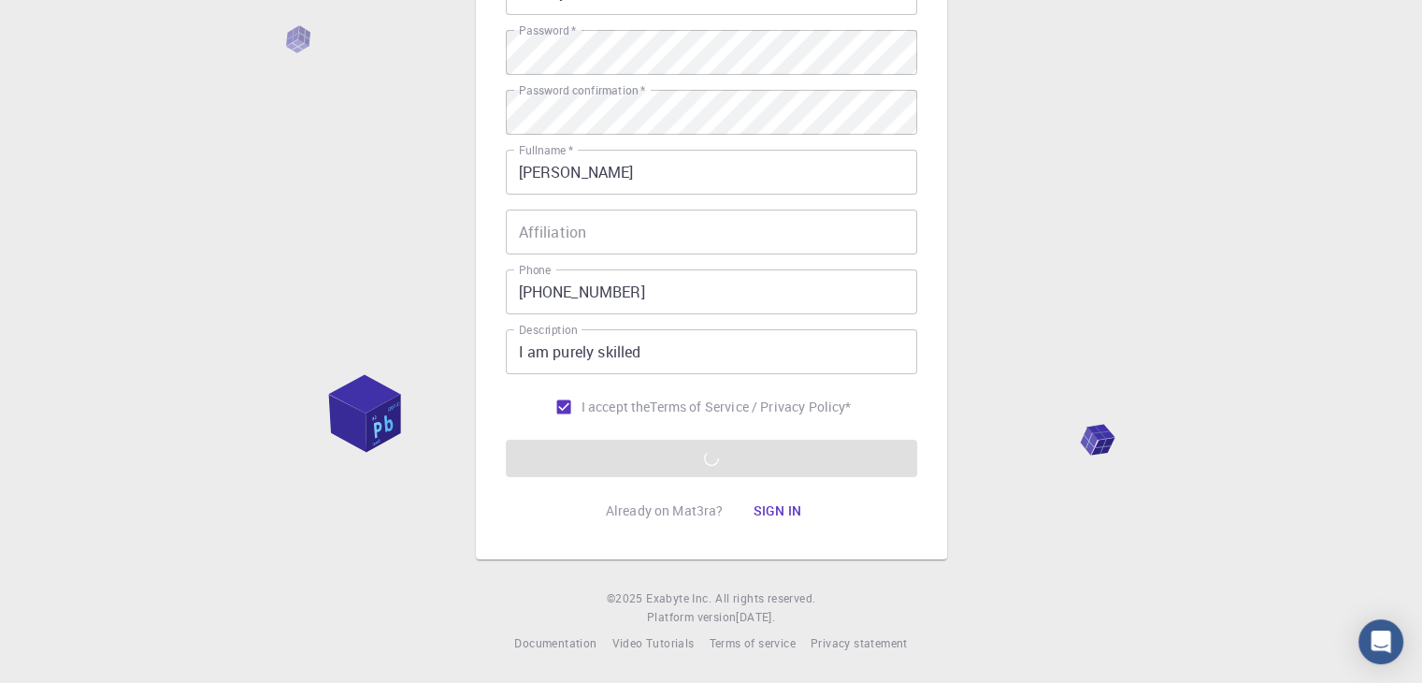
click at [839, 472] on form "Email   * m202657@dpsmiyapur.com Email   * username   * sandilya777 username   …" at bounding box center [711, 193] width 411 height 567
click at [750, 440] on form "Email   * m202657@dpsmiyapur.com Email   * username   * sandilya777 username   …" at bounding box center [711, 193] width 411 height 567
click at [749, 446] on form "Email   * m202657@dpsmiyapur.com Email   * username   * sandilya777 username   …" at bounding box center [711, 193] width 411 height 567
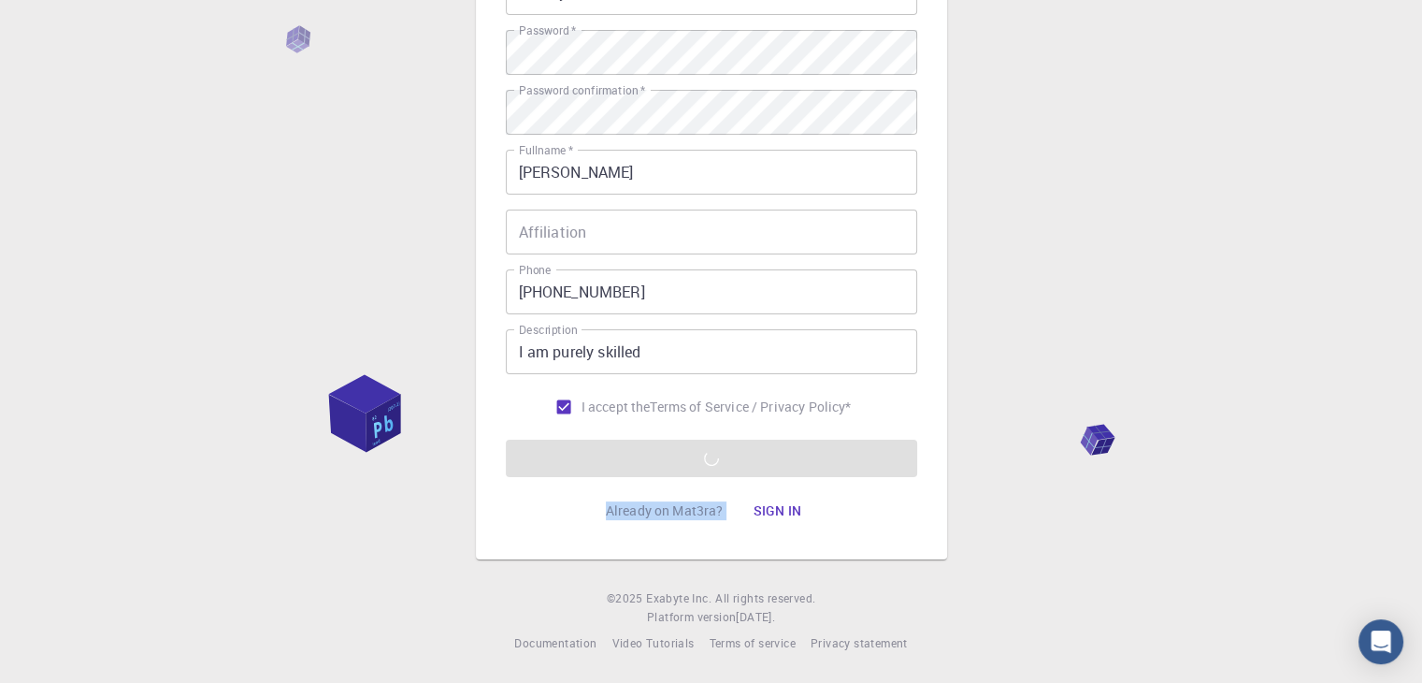
click at [749, 446] on form "Email   * m202657@dpsmiyapur.com Email   * username   * sandilya777 username   …" at bounding box center [711, 193] width 411 height 567
click at [709, 455] on form "Email   * m202657@dpsmiyapur.com Email   * username   * sandilya777 username   …" at bounding box center [711, 193] width 411 height 567
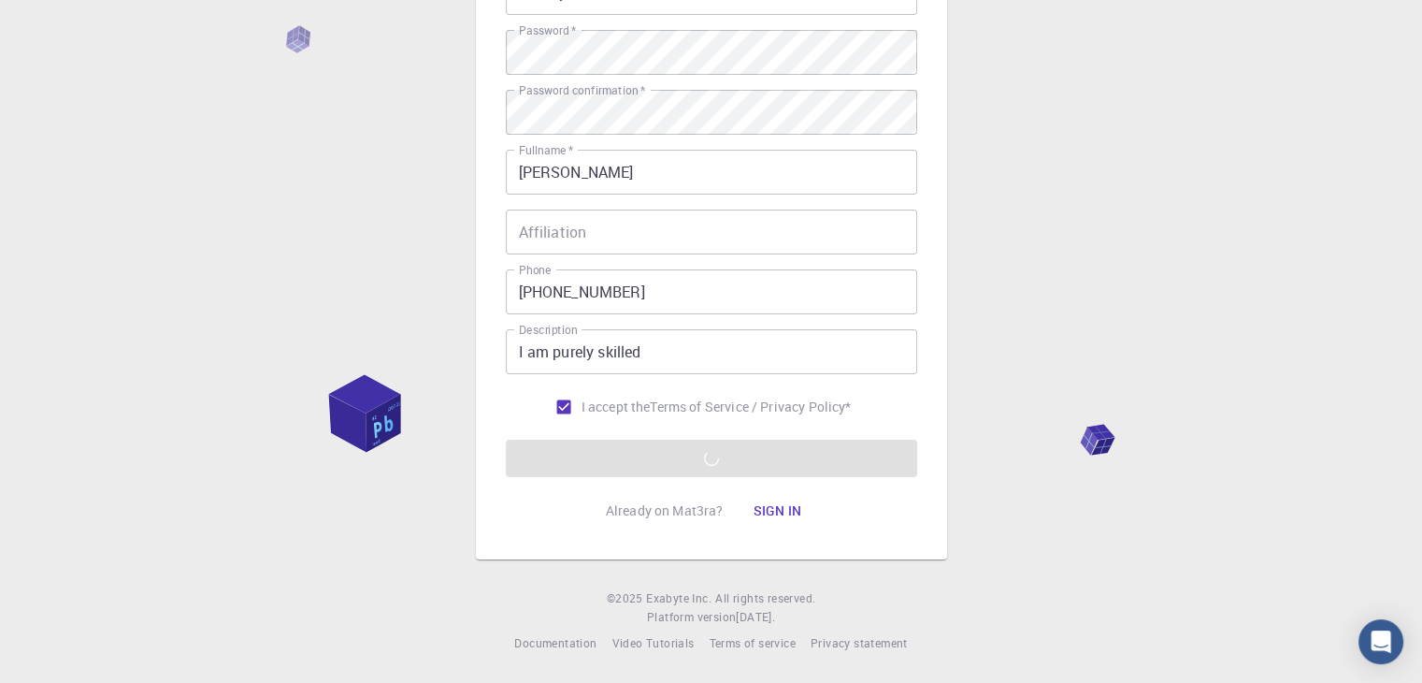
click at [707, 455] on form "Email   * m202657@dpsmiyapur.com Email   * username   * sandilya777 username   …" at bounding box center [711, 193] width 411 height 567
click at [816, 456] on form "Email   * m202657@dpsmiyapur.com Email   * username   * sandilya777 username   …" at bounding box center [711, 193] width 411 height 567
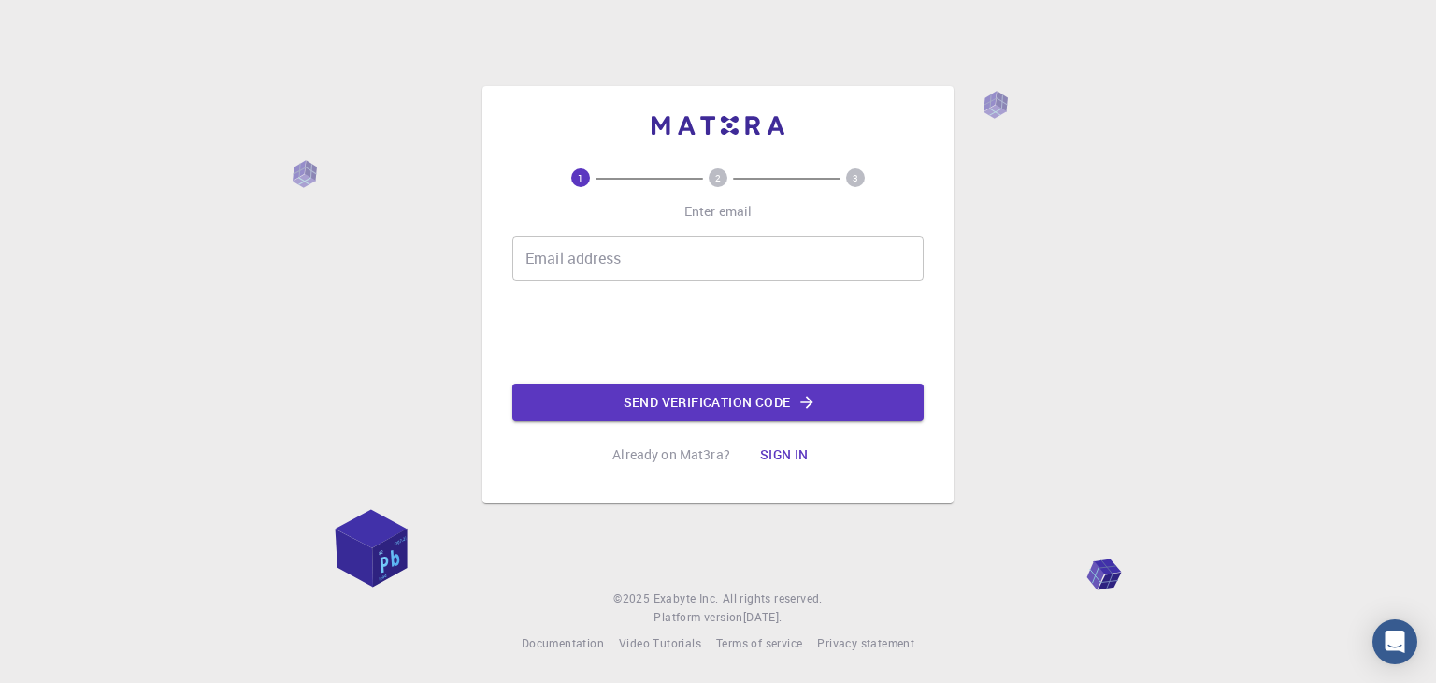
click at [700, 255] on input "Email address" at bounding box center [717, 258] width 411 height 45
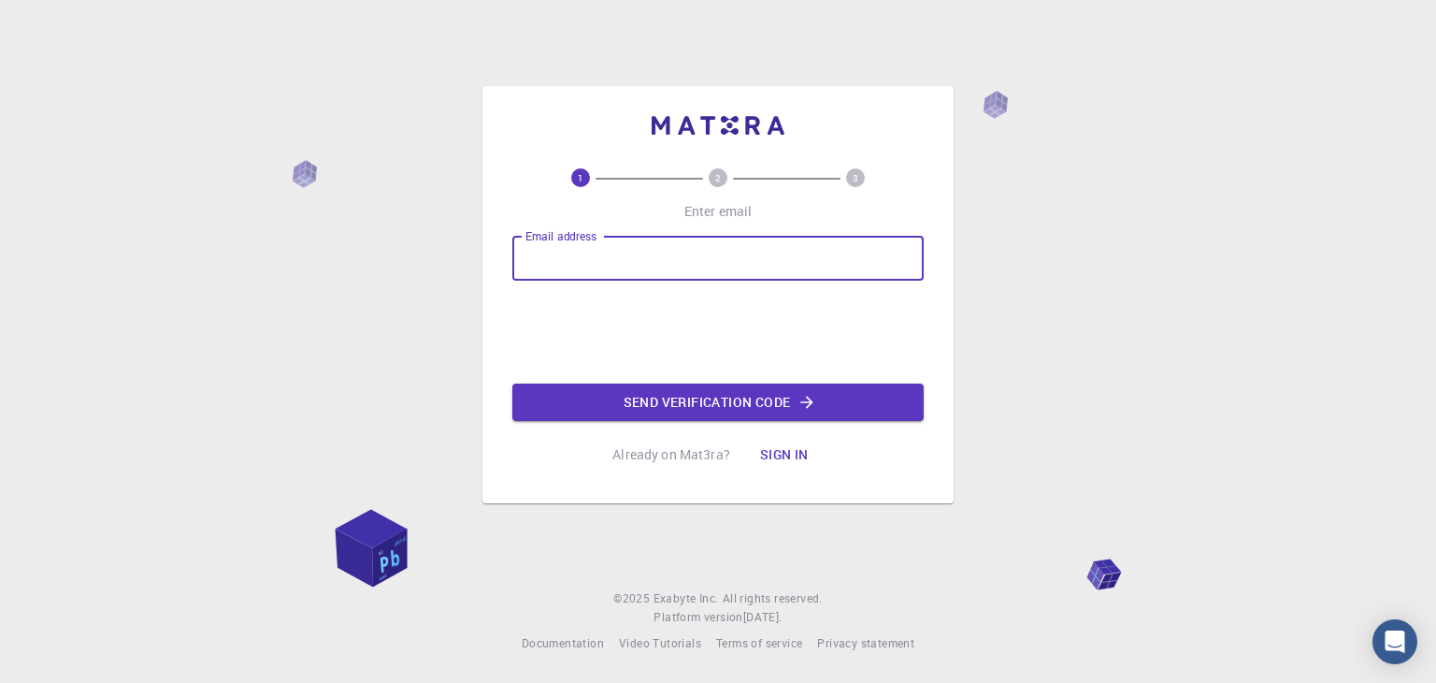
type input "[EMAIL_ADDRESS][DOMAIN_NAME]"
click at [685, 411] on button "Send verification code" at bounding box center [717, 401] width 411 height 37
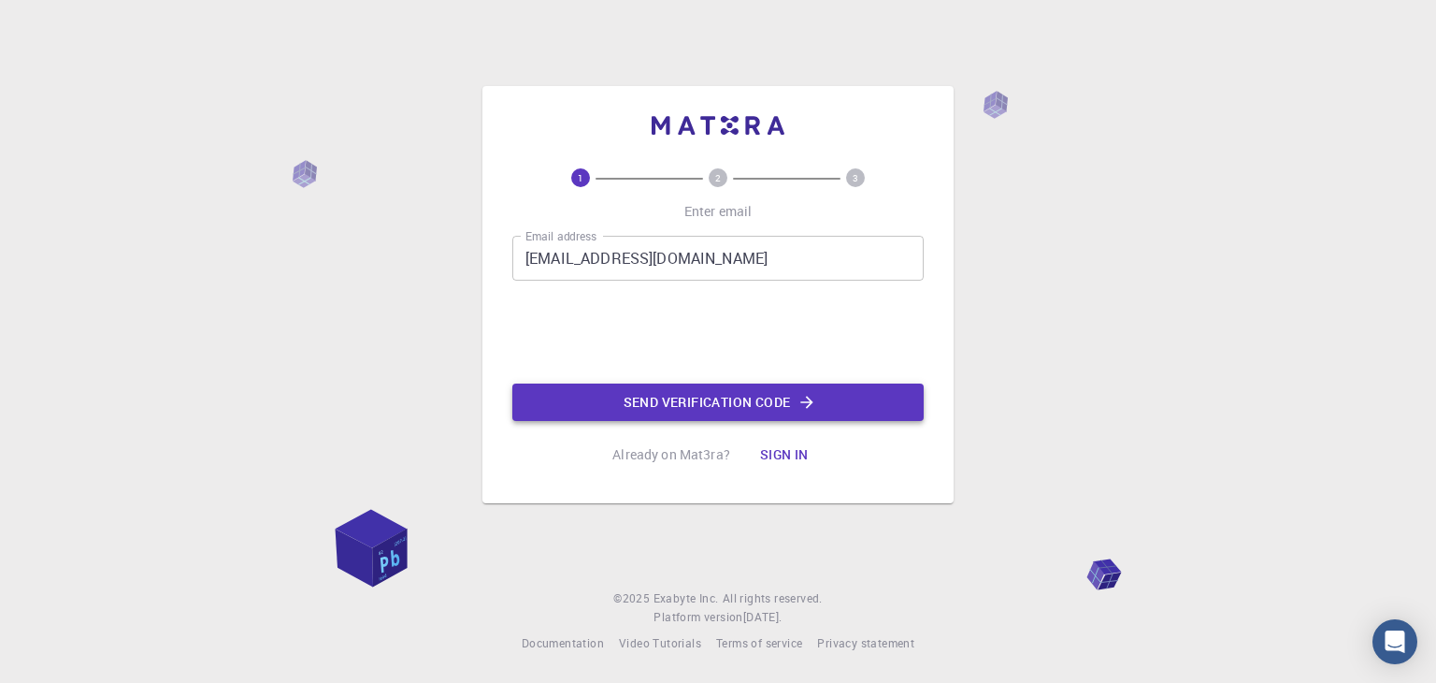
click at [688, 409] on button "Send verification code" at bounding box center [717, 401] width 411 height 37
